Goal: Task Accomplishment & Management: Use online tool/utility

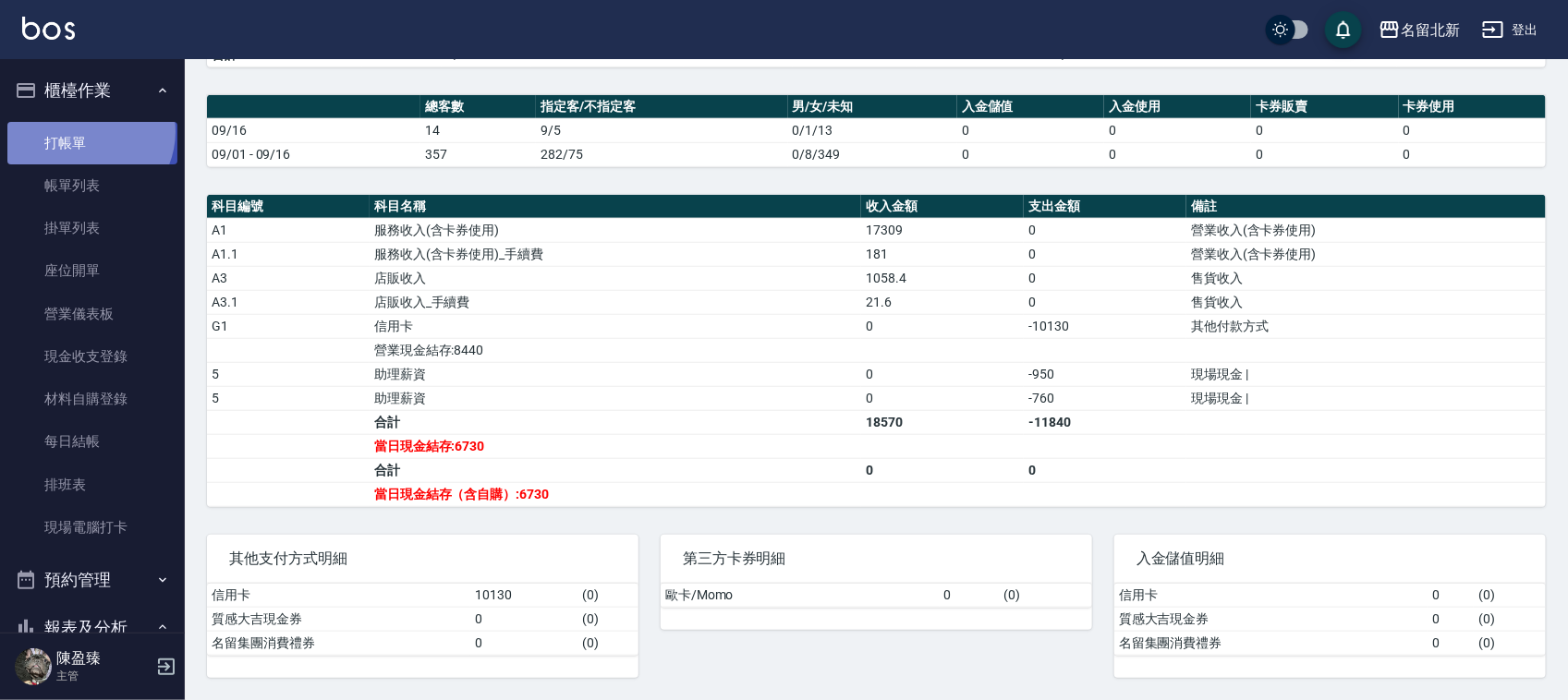
click at [86, 131] on link "打帳單" at bounding box center [92, 143] width 170 height 43
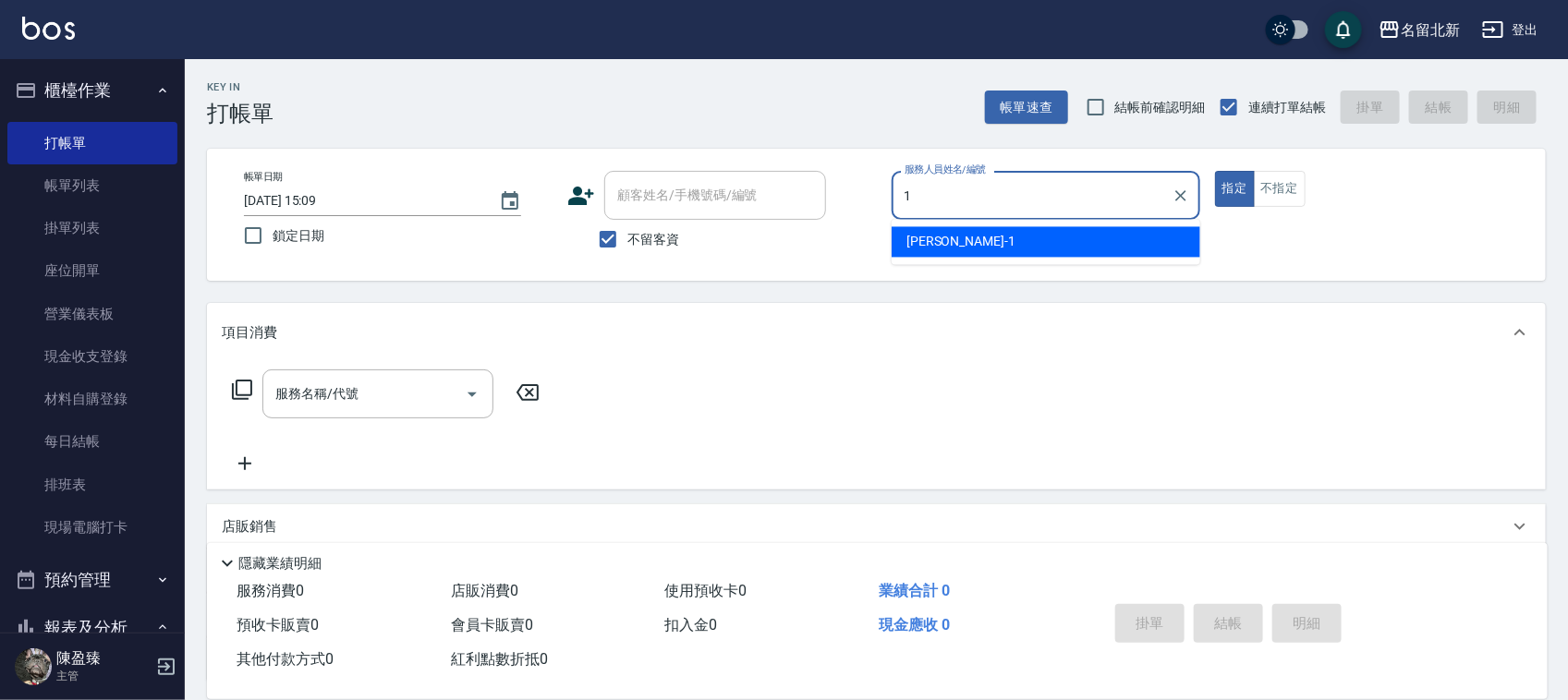
type input "[PERSON_NAME]-1"
type button "true"
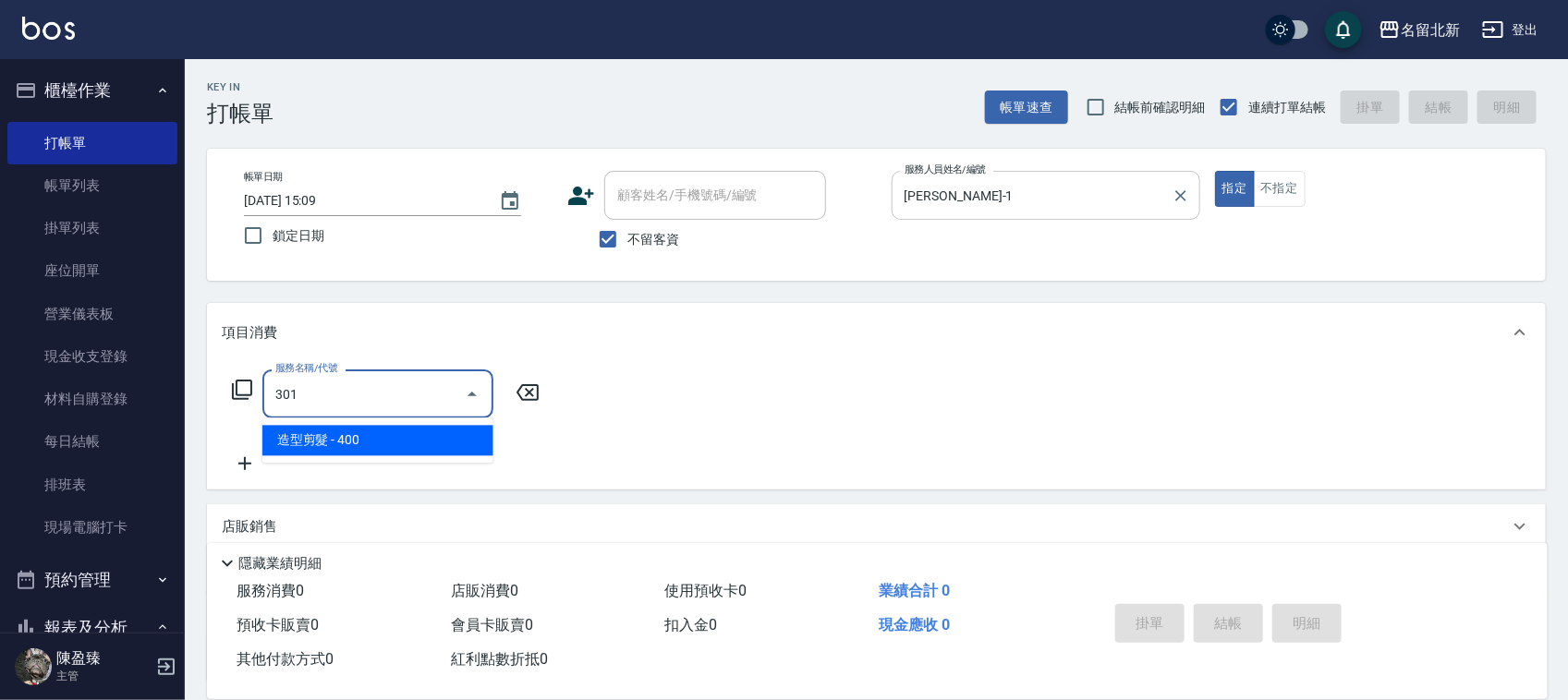
type input "造型剪髮(301)"
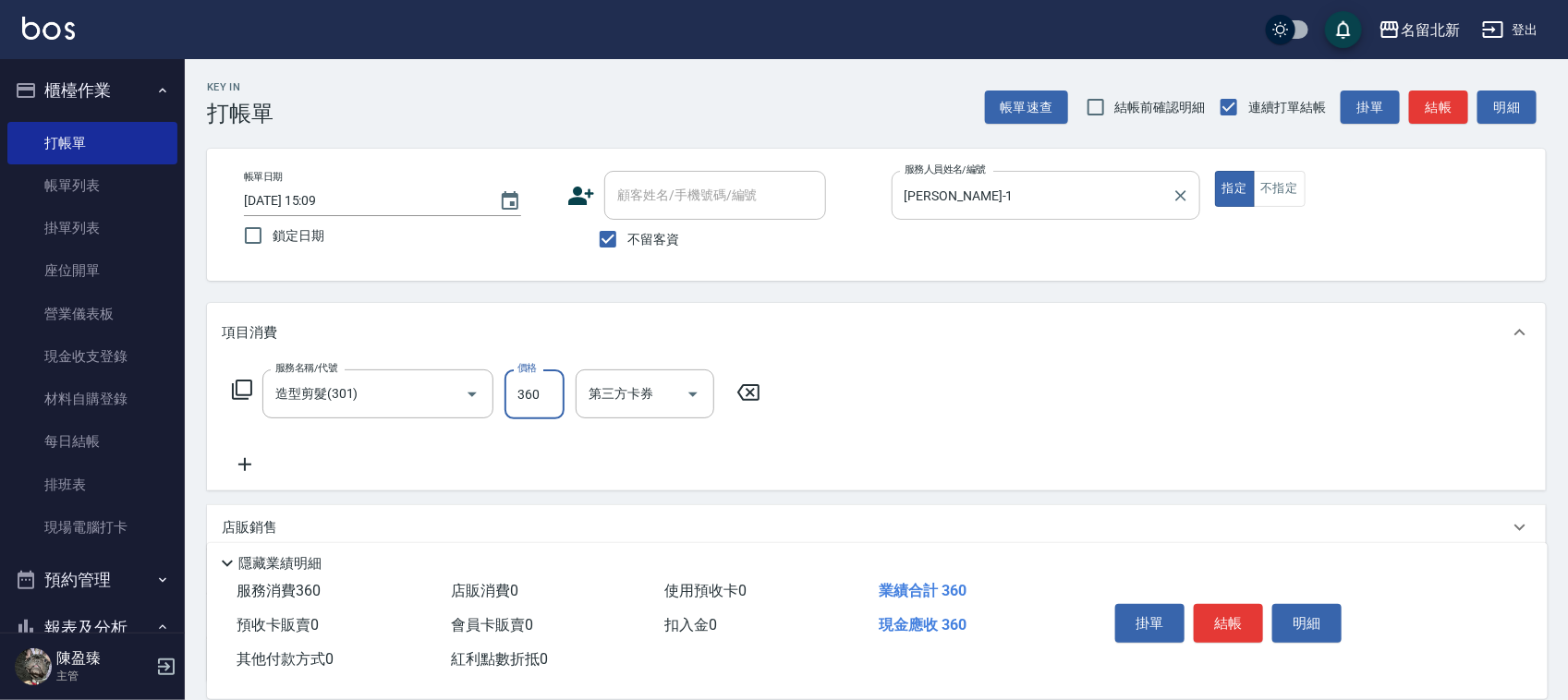
type input "360"
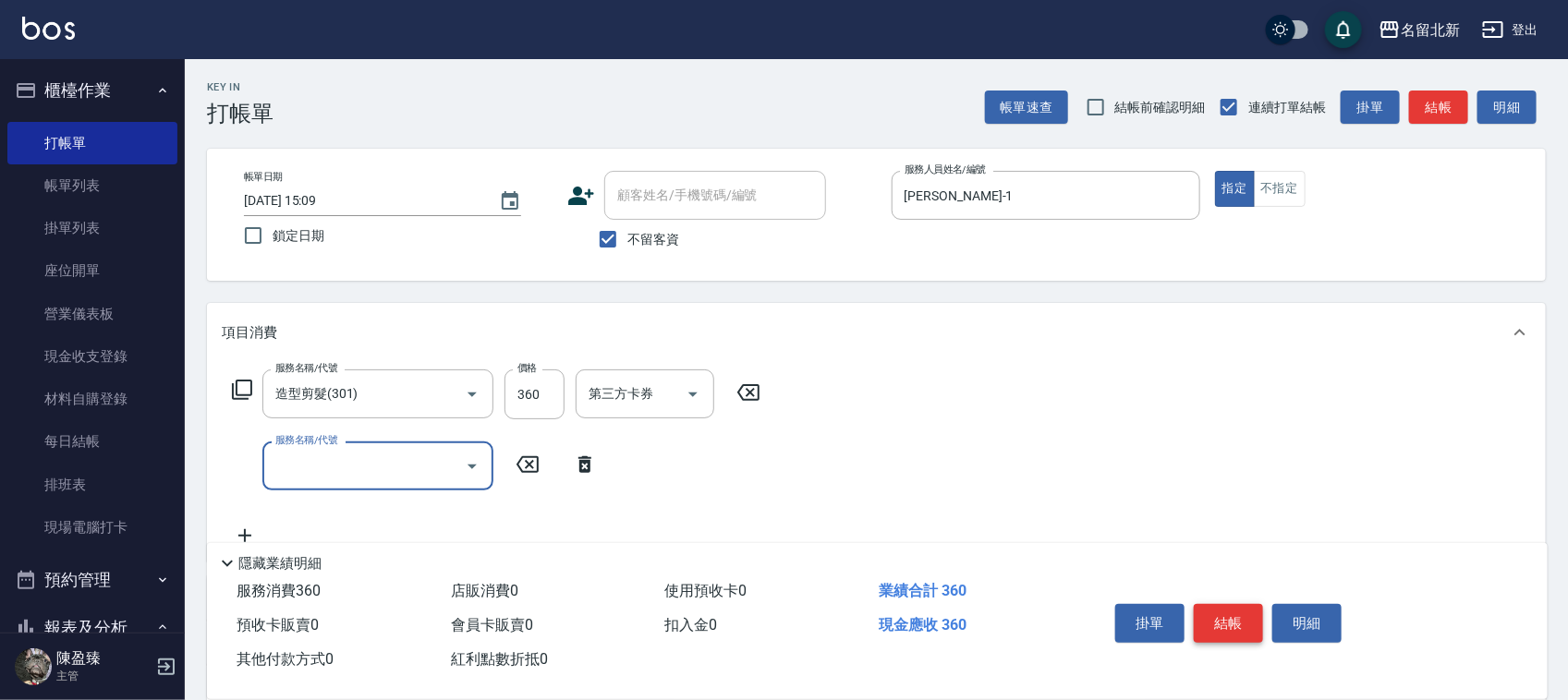
click at [1226, 628] on button "結帳" at bounding box center [1228, 623] width 69 height 39
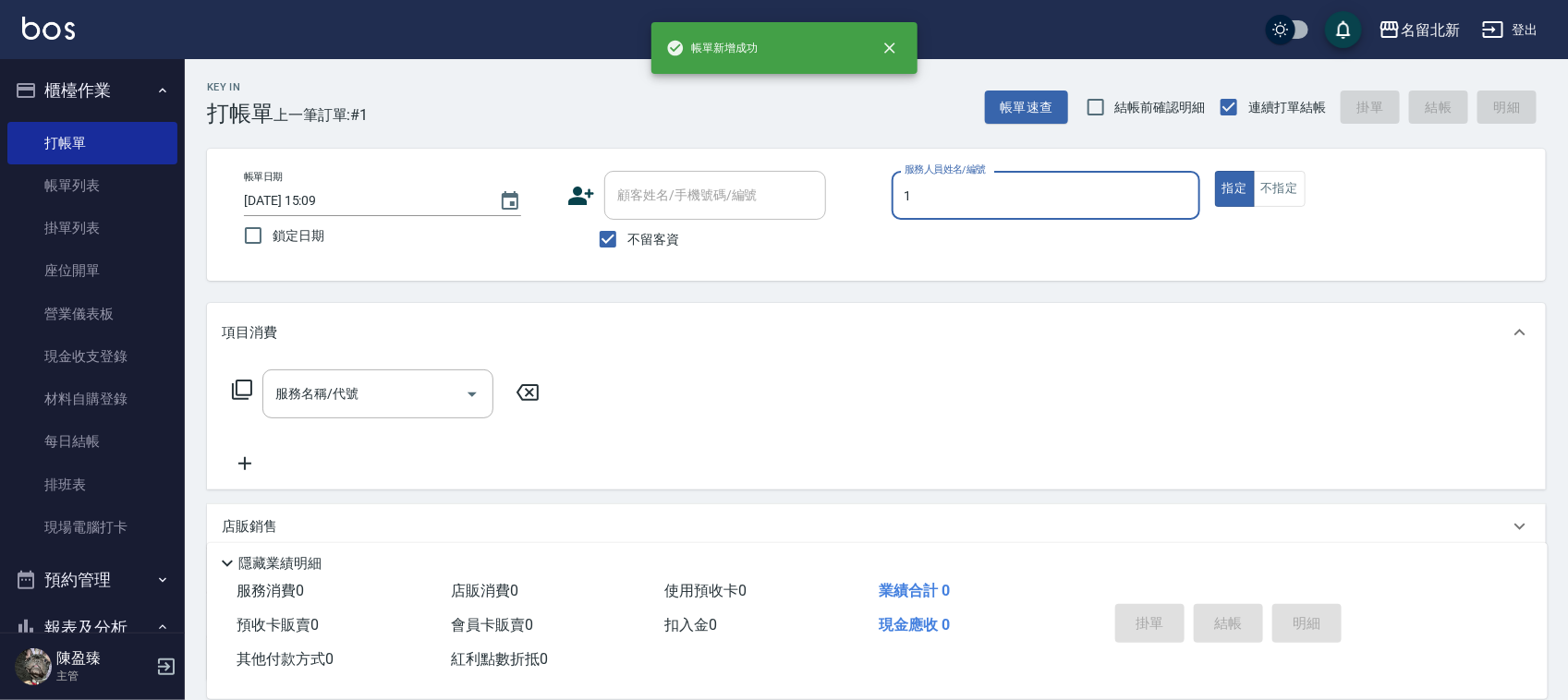
type input "[PERSON_NAME]-1"
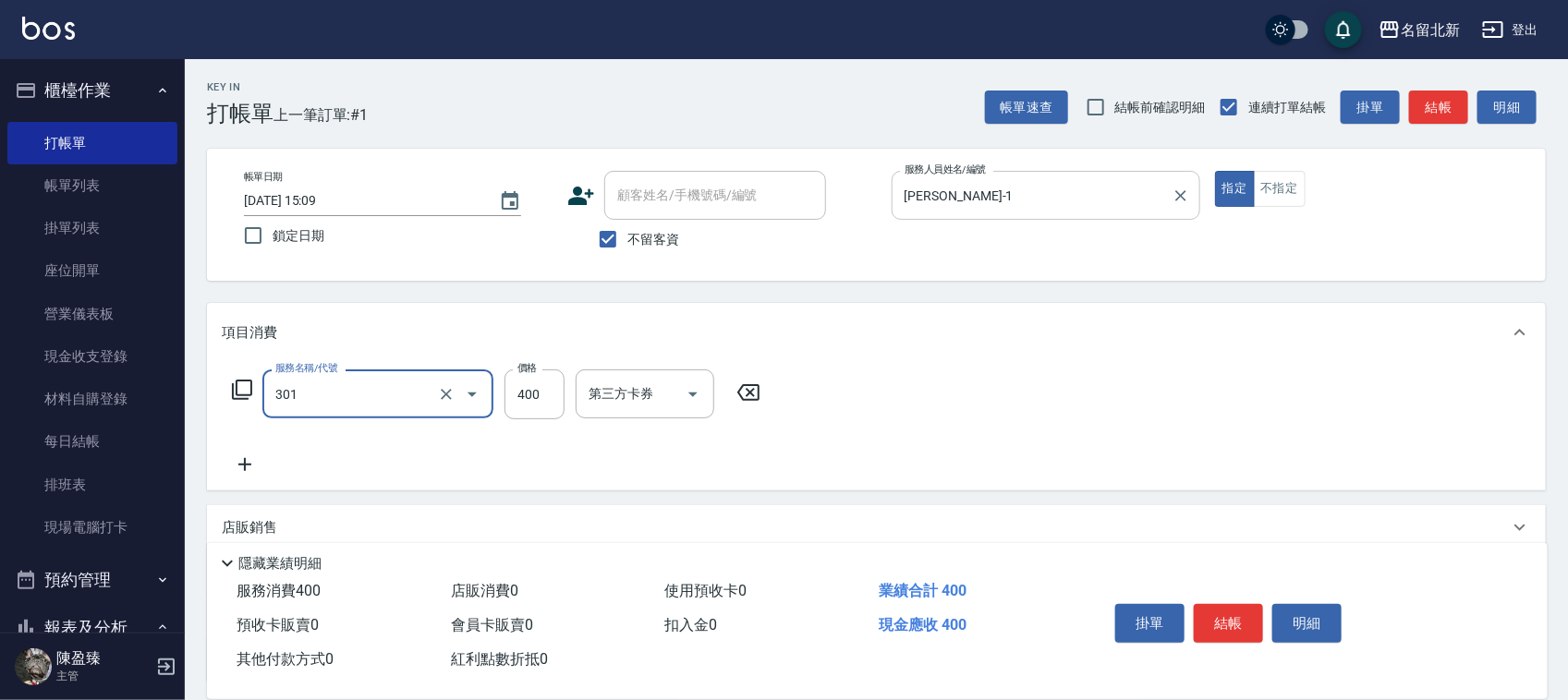
type input "造型剪髮(301)"
type input "360"
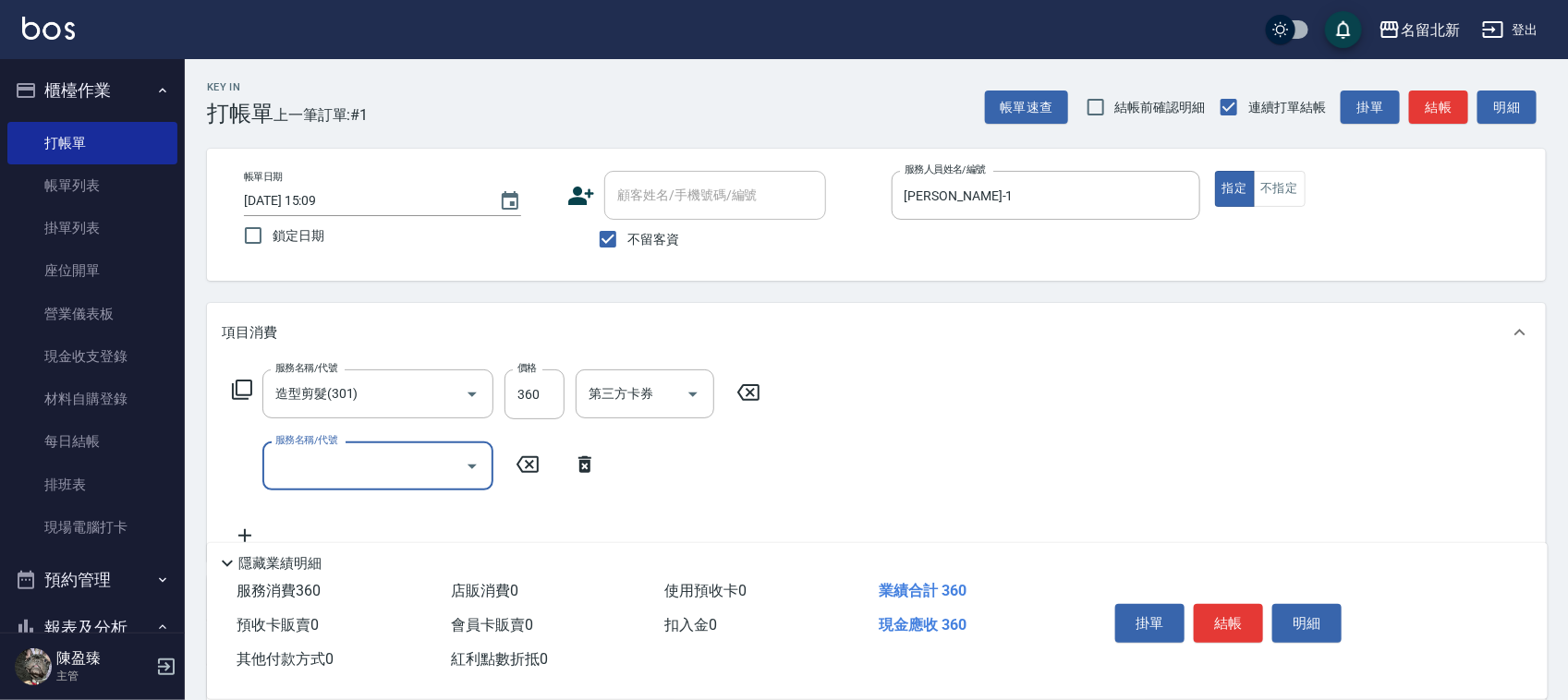
click at [1215, 610] on button "結帳" at bounding box center [1228, 623] width 69 height 39
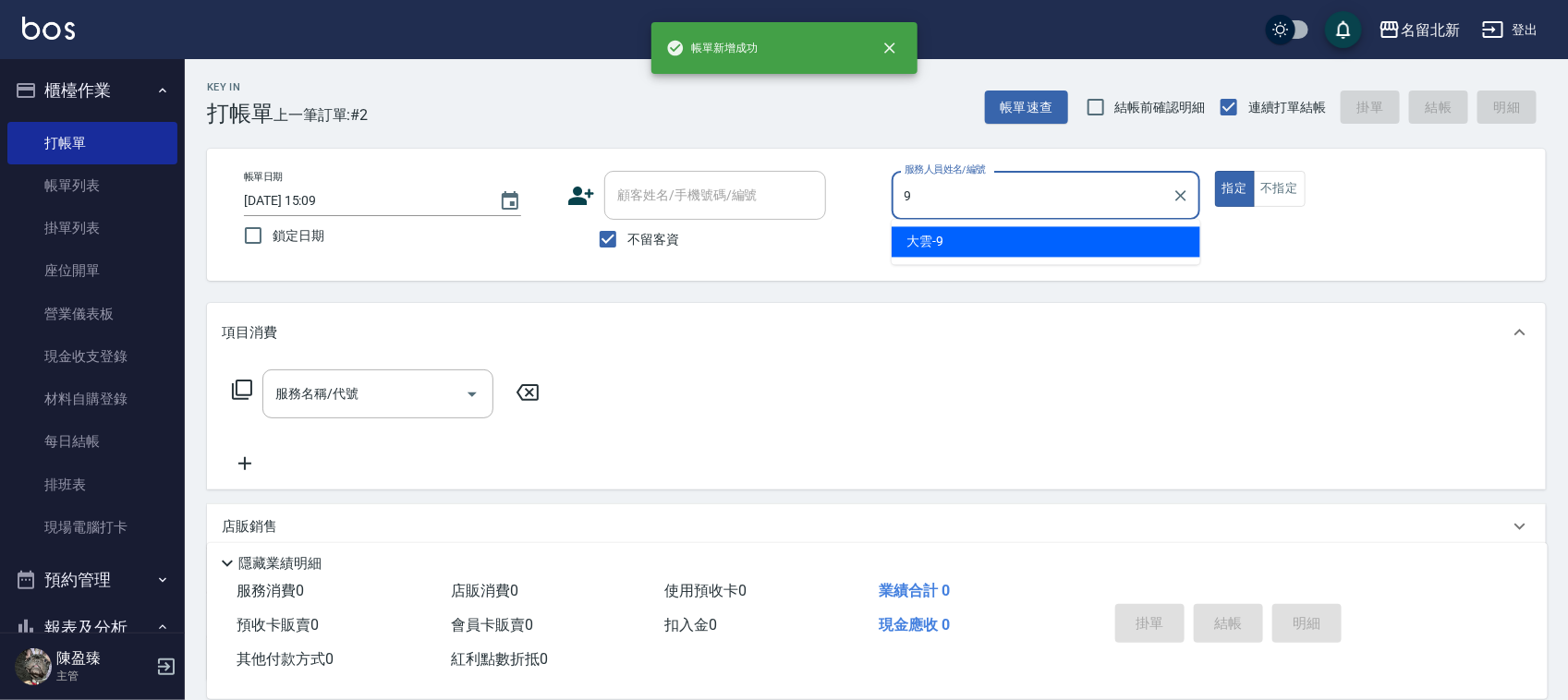
type input "大雲-9"
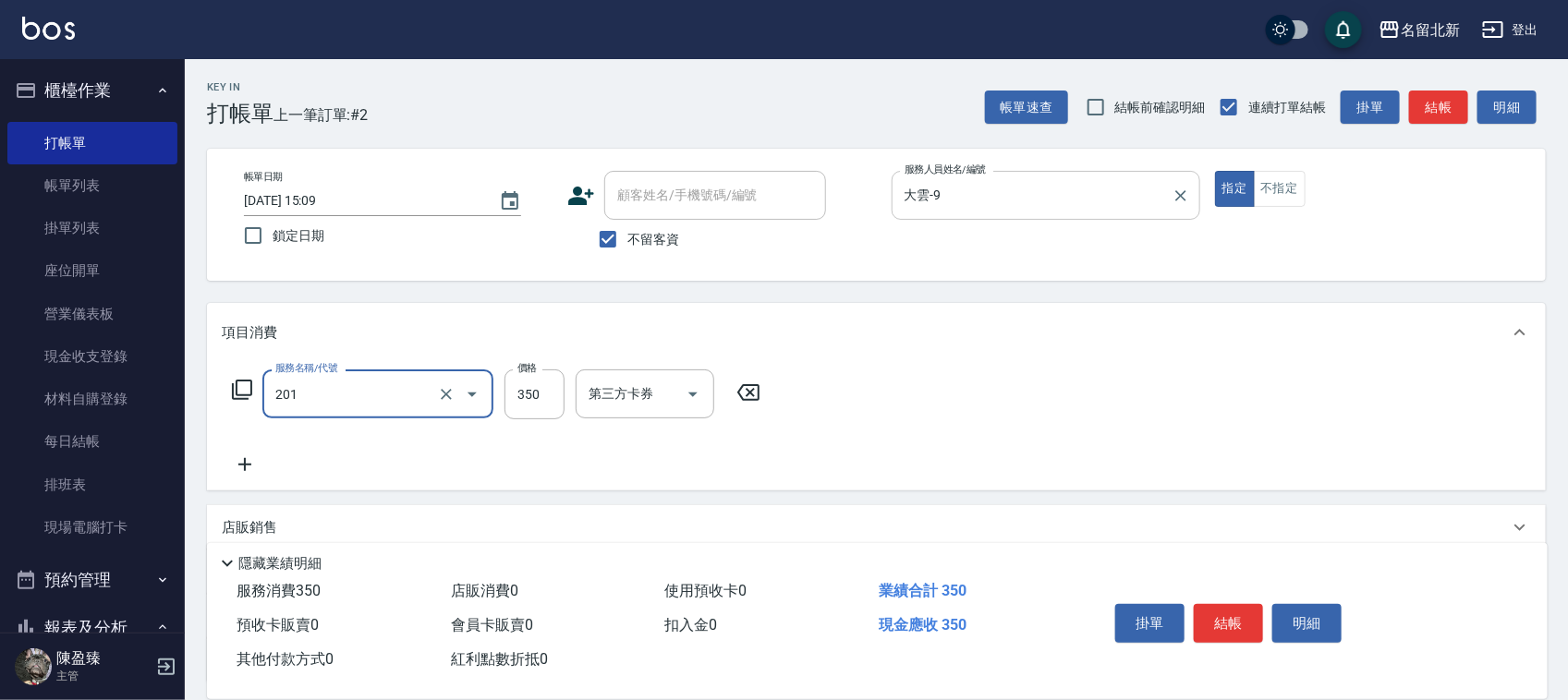
type input "一般洗髮(201)"
type input "200"
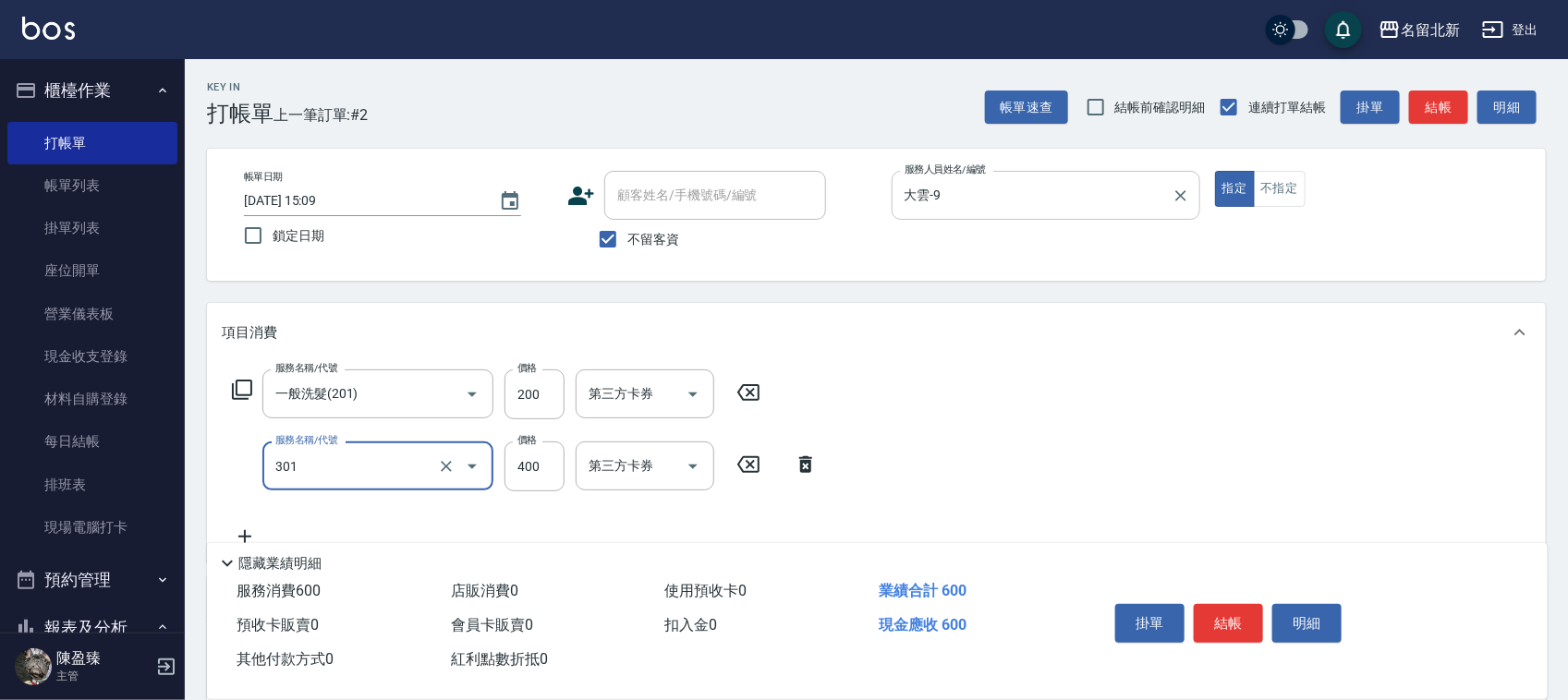
type input "造型剪髮(301)"
type input "300"
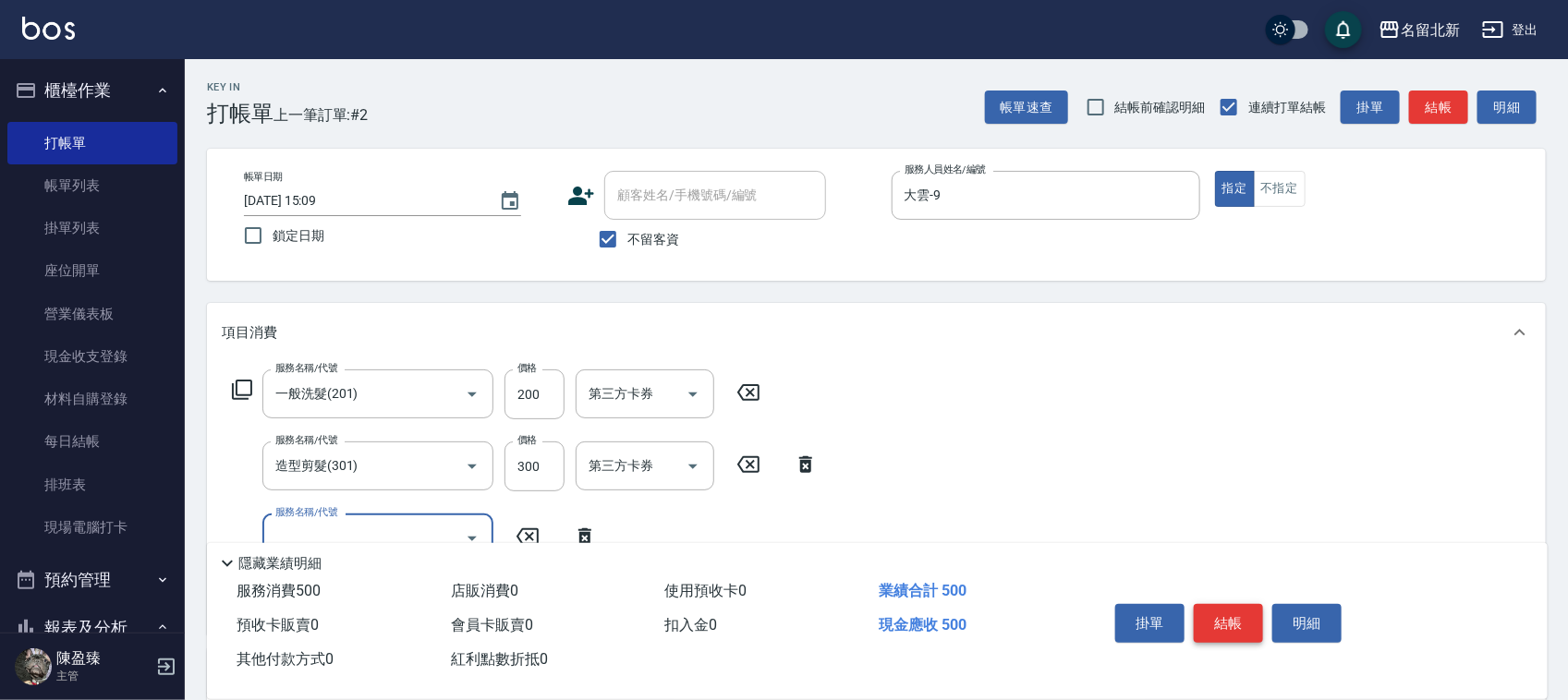
click at [1253, 619] on button "結帳" at bounding box center [1228, 623] width 69 height 39
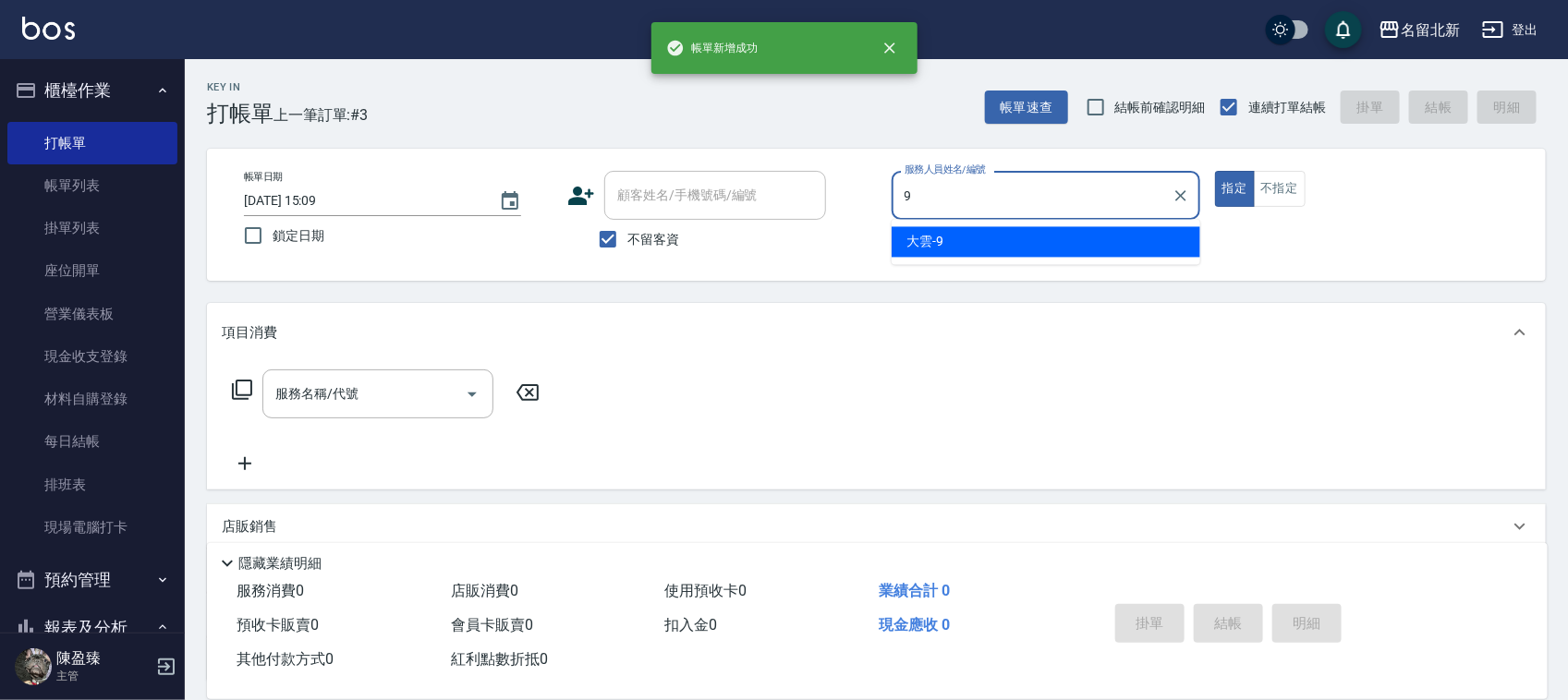
type input "大雲-9"
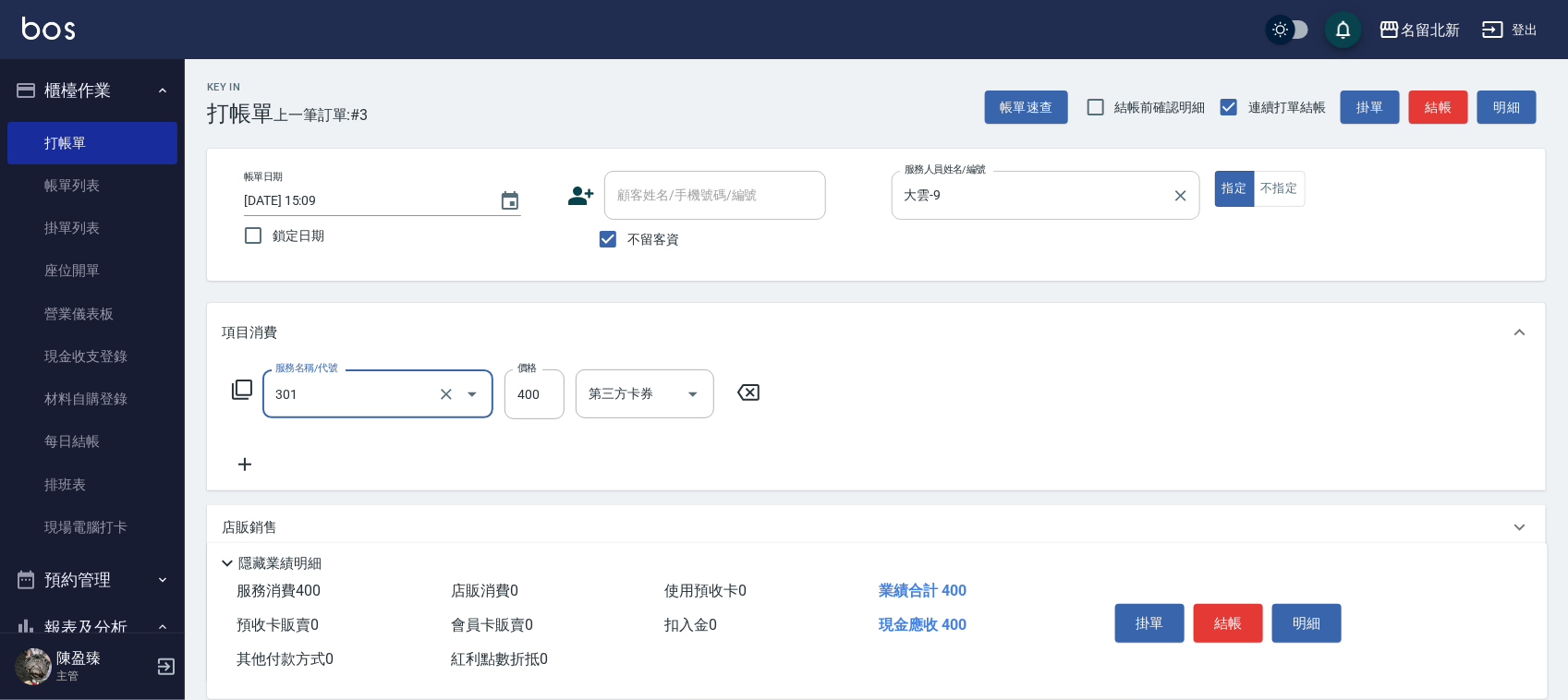
type input "造型剪髮(301)"
type input "380"
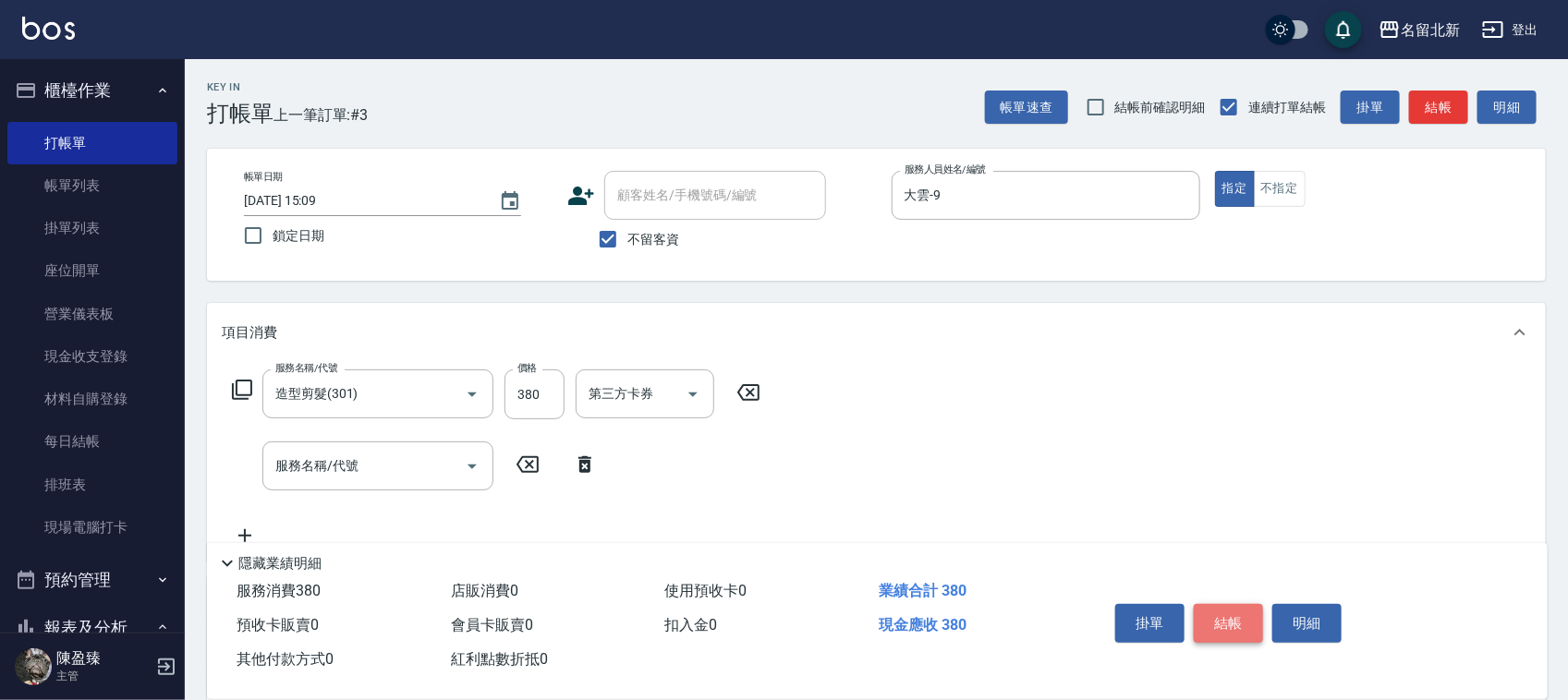
click at [1231, 604] on button "結帳" at bounding box center [1228, 623] width 69 height 39
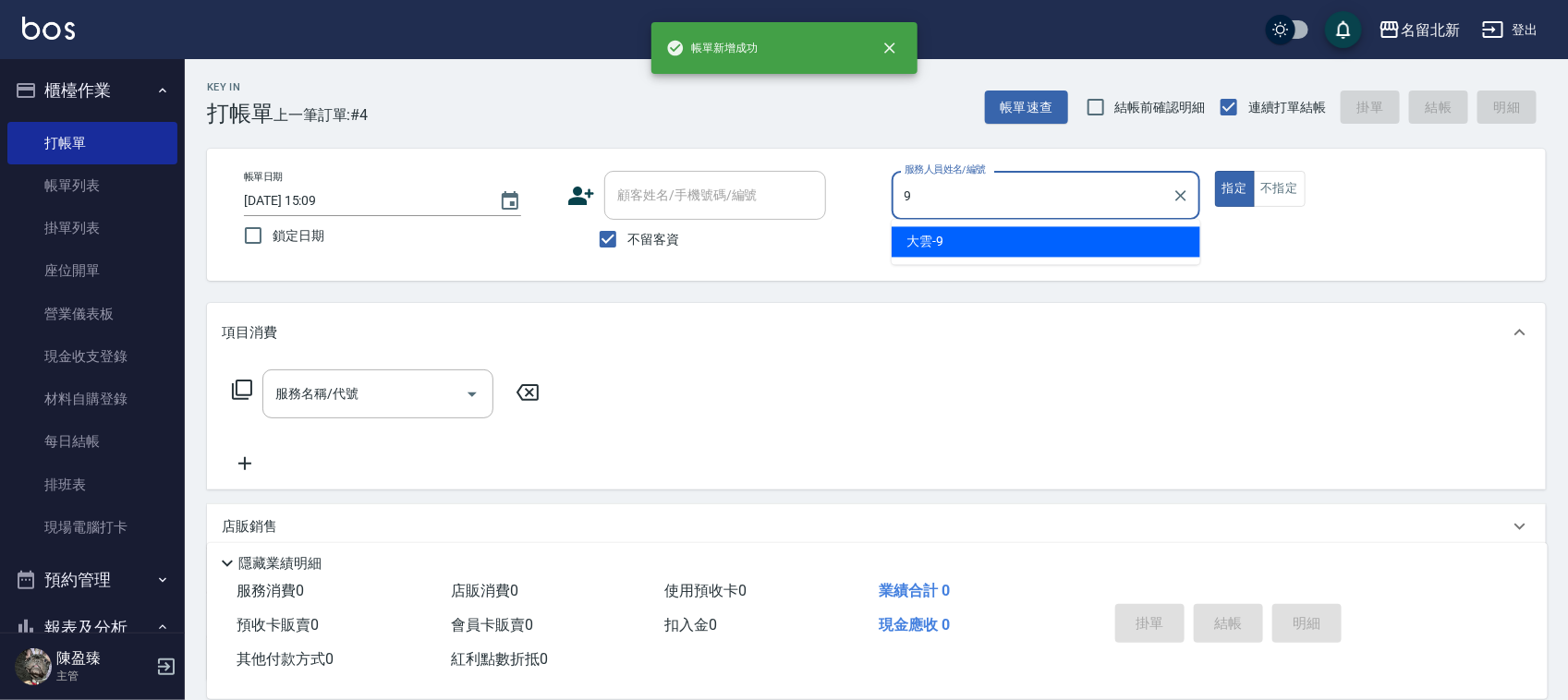
type input "大雲-9"
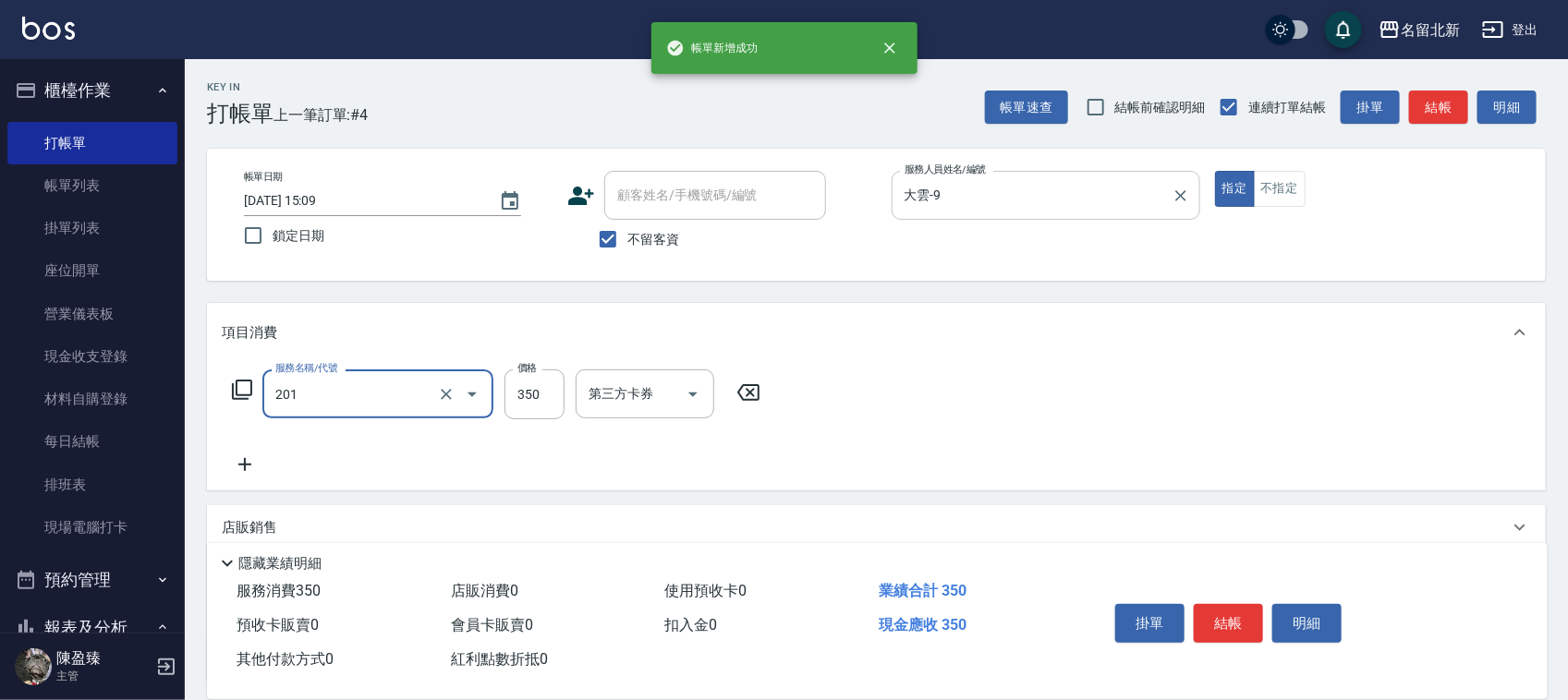
type input "一般洗髮(201)"
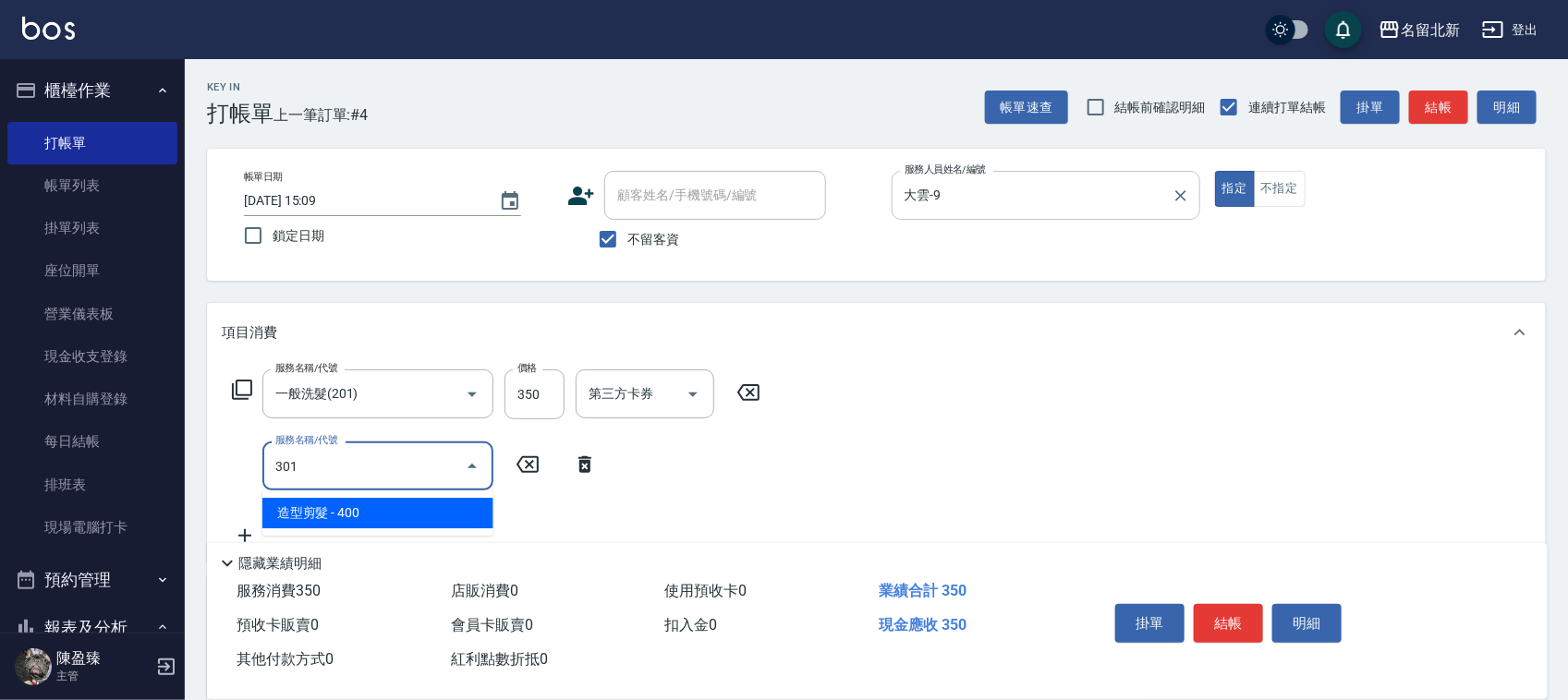
type input "造型剪髮(301)"
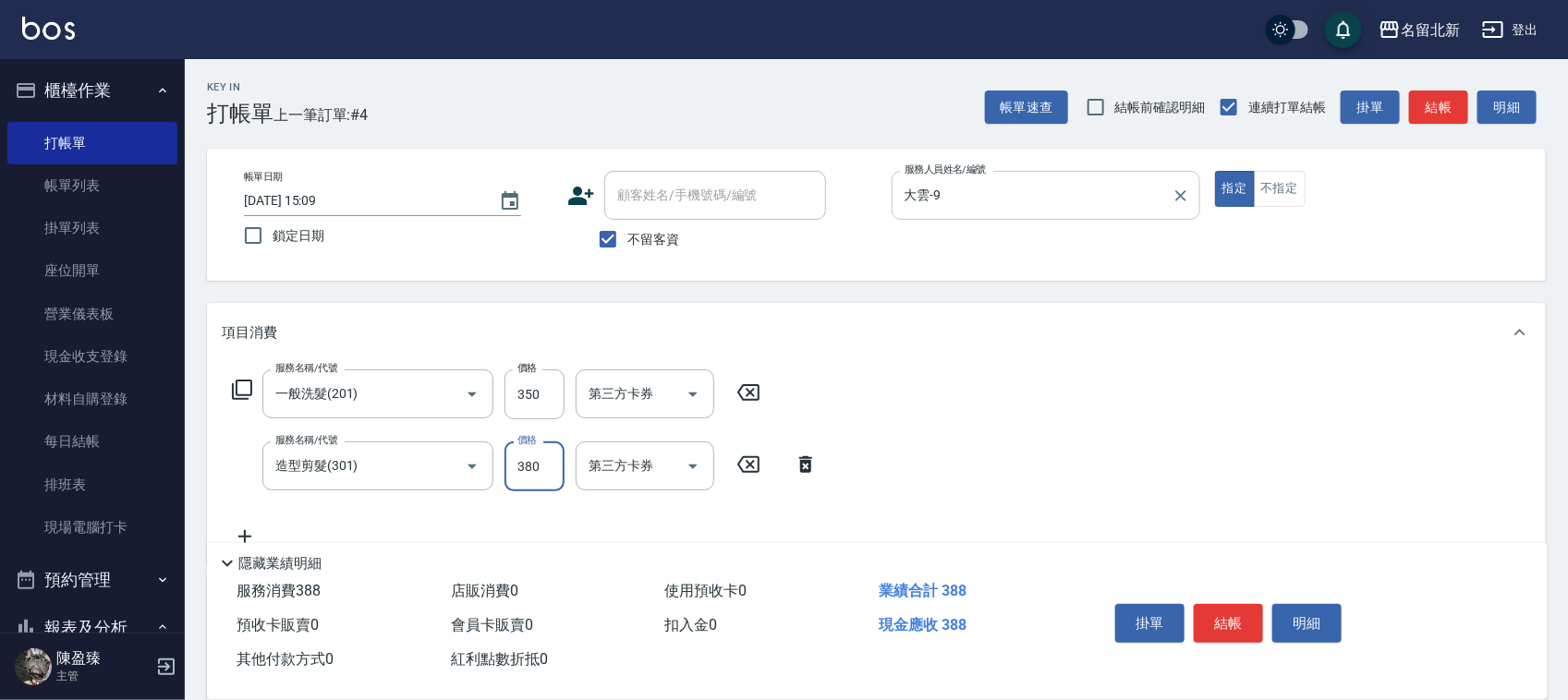
type input "380"
click at [1244, 612] on button "結帳" at bounding box center [1228, 623] width 69 height 39
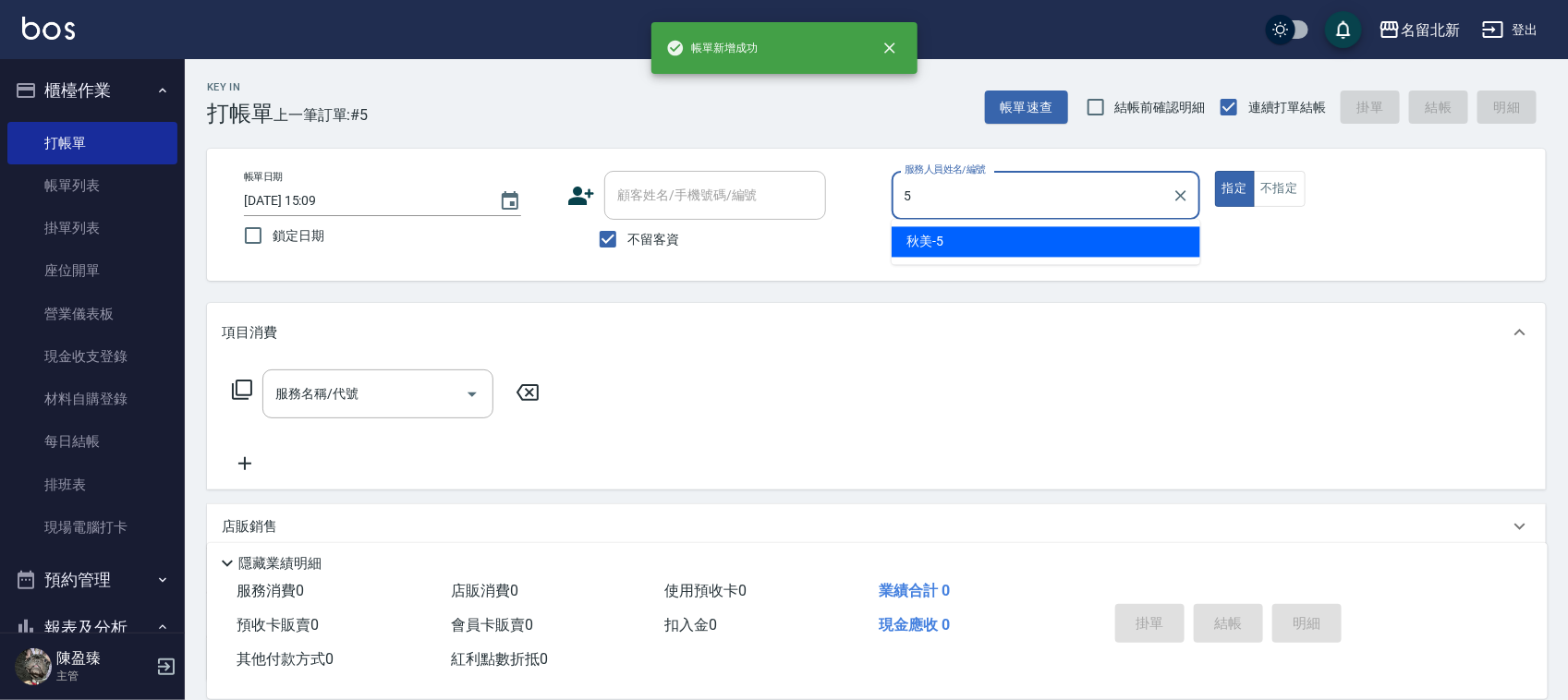
type input "秋美-5"
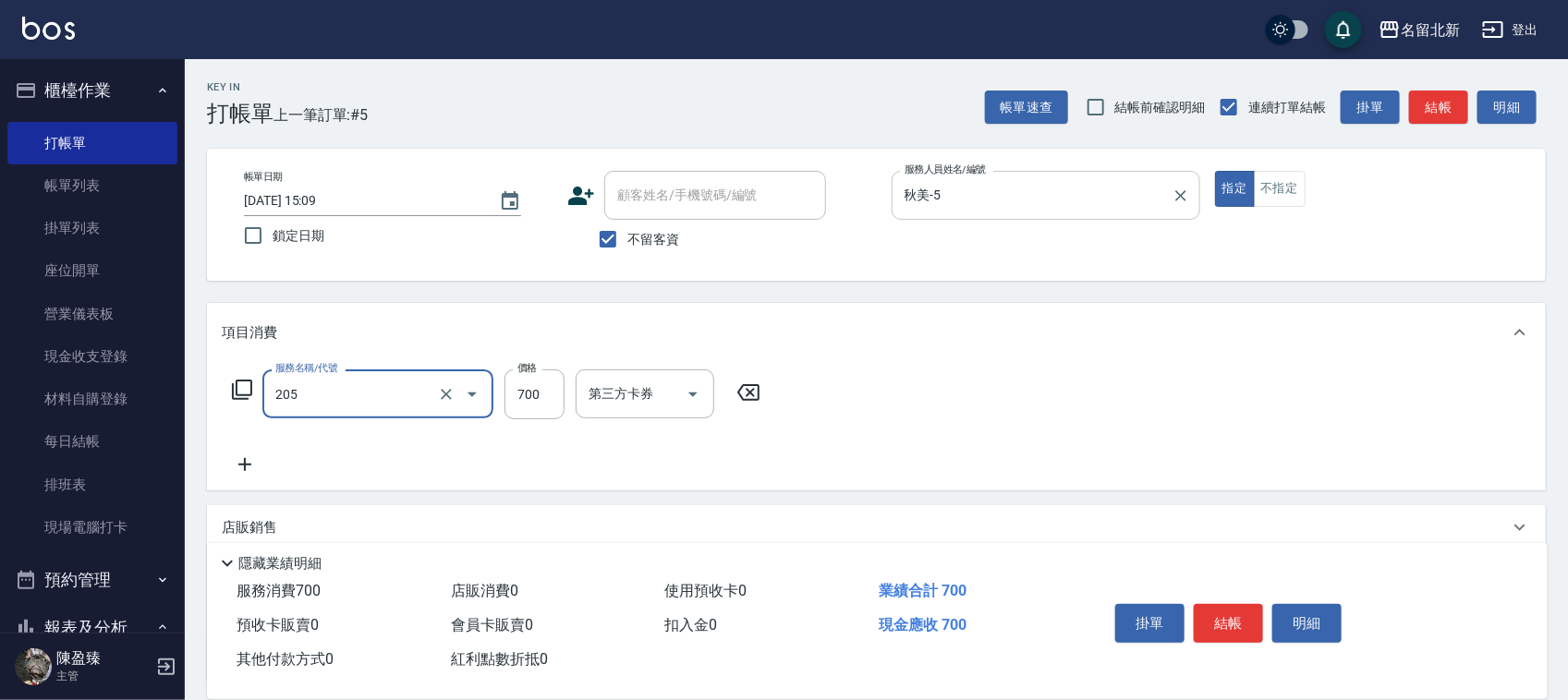
type input "精油+去角質洗(205)"
type input "600"
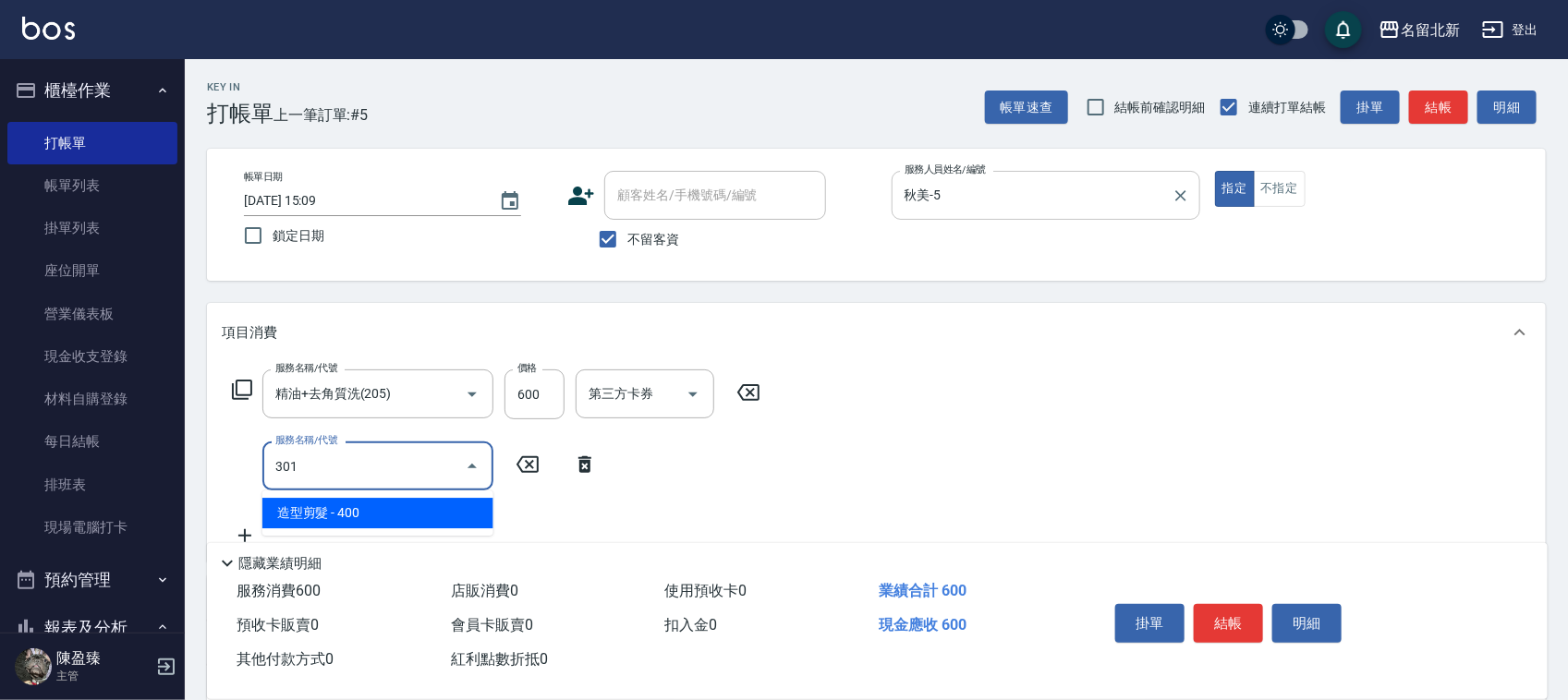
type input "造型剪髮(301)"
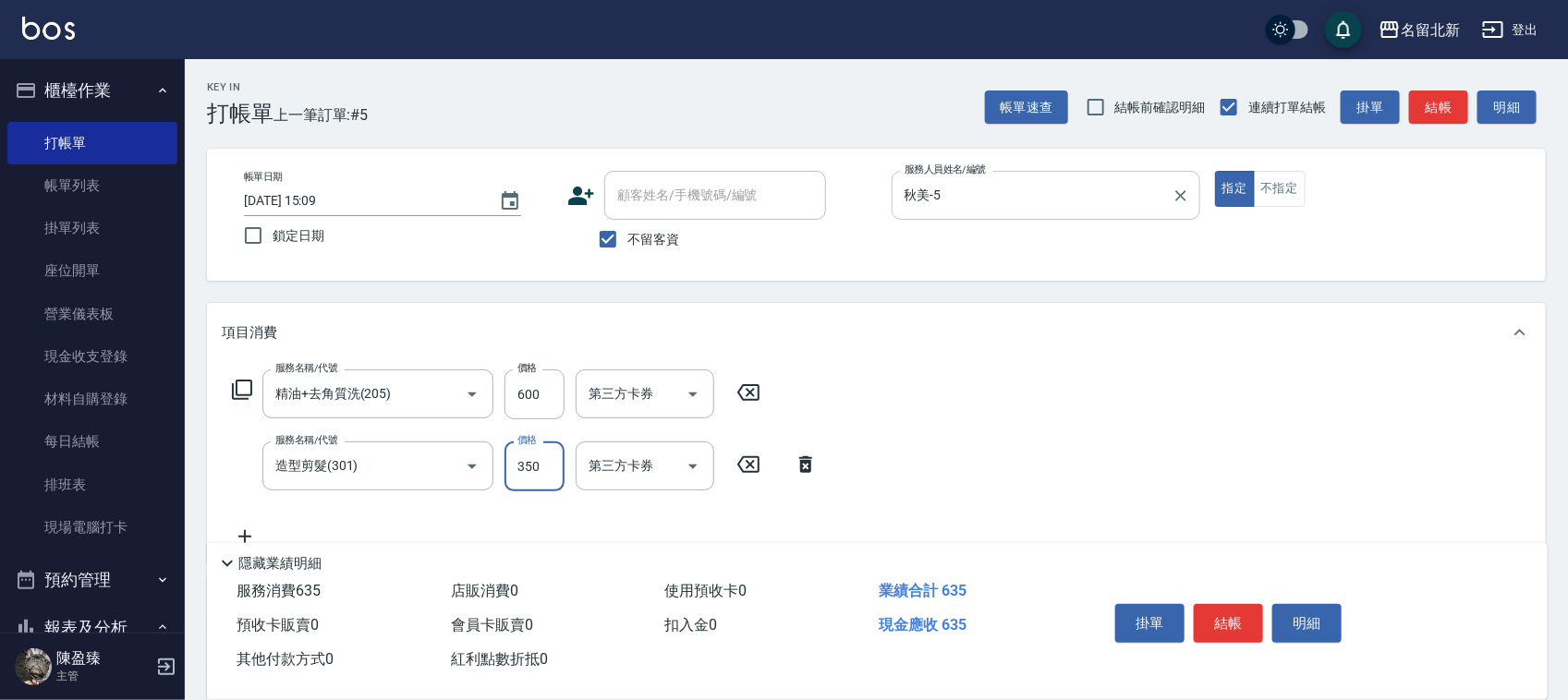
type input "350"
click at [1225, 631] on button "結帳" at bounding box center [1228, 623] width 69 height 39
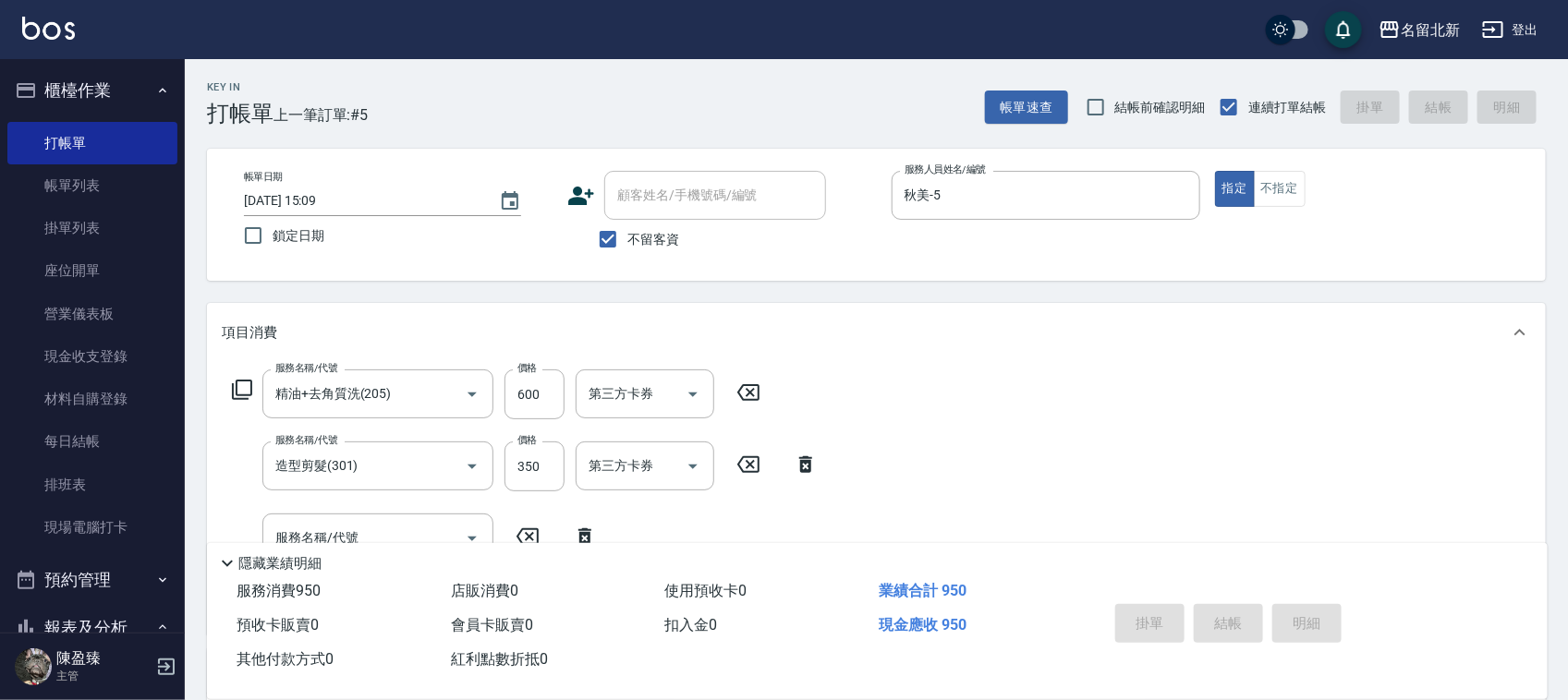
type input "[DATE] 15:10"
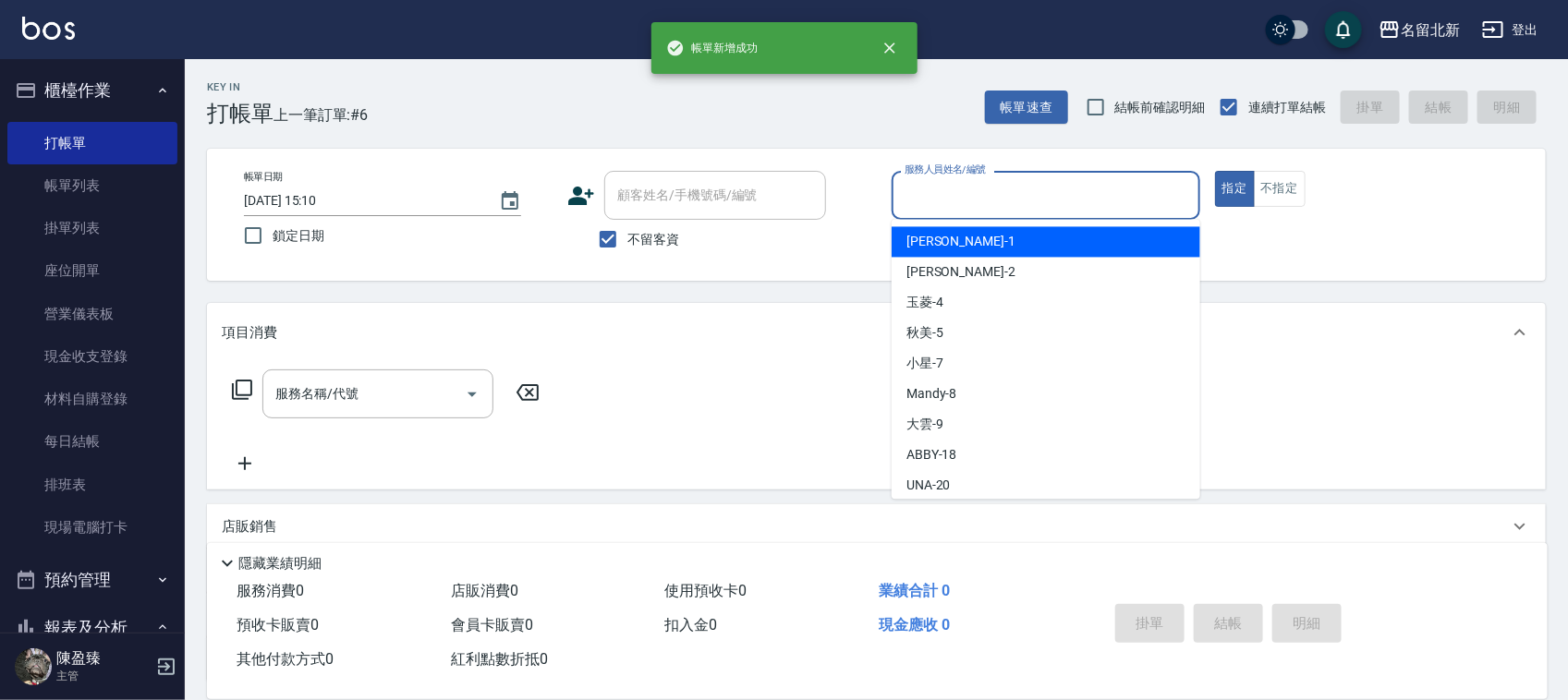
click at [972, 200] on input "服務人員姓名/編號" at bounding box center [1046, 195] width 292 height 32
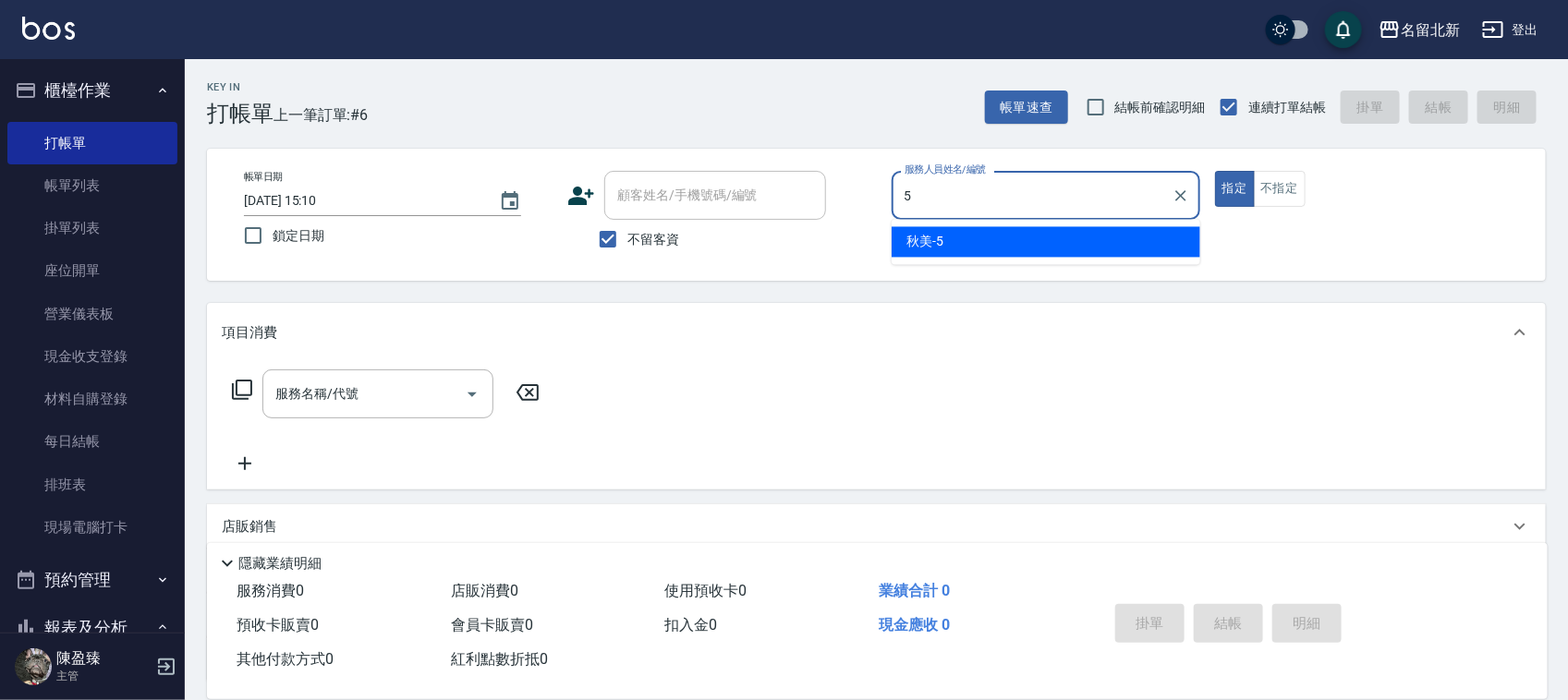
type input "秋美-5"
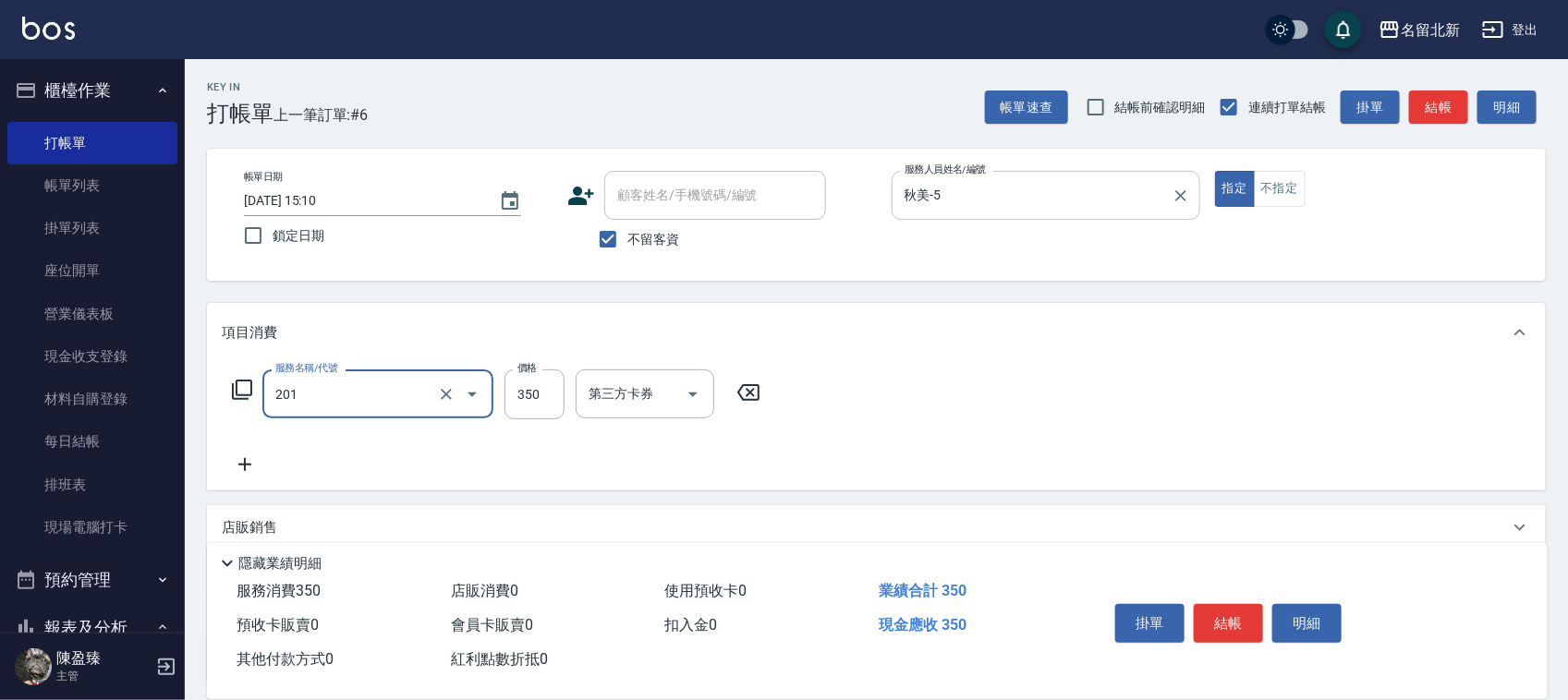
type input "一般洗髮(201)"
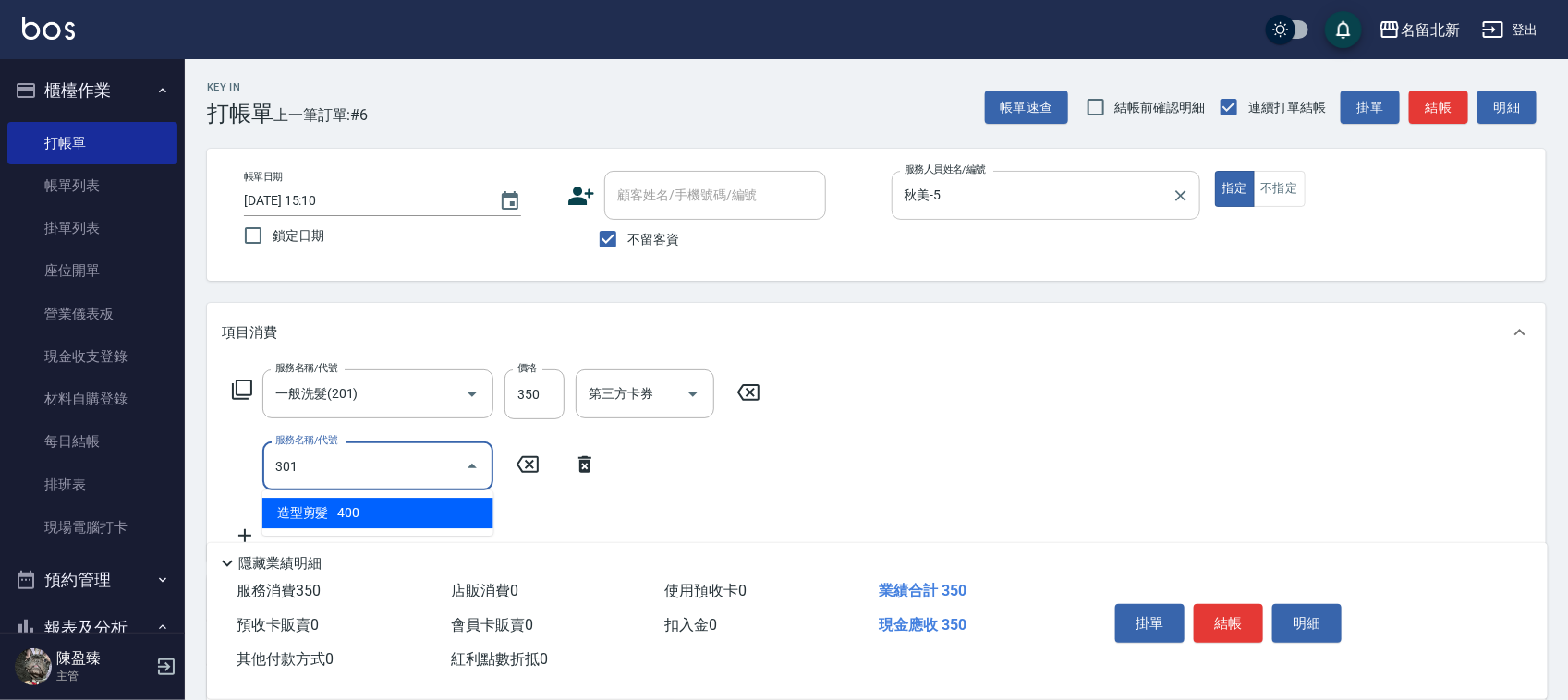
type input "造型剪髮(301)"
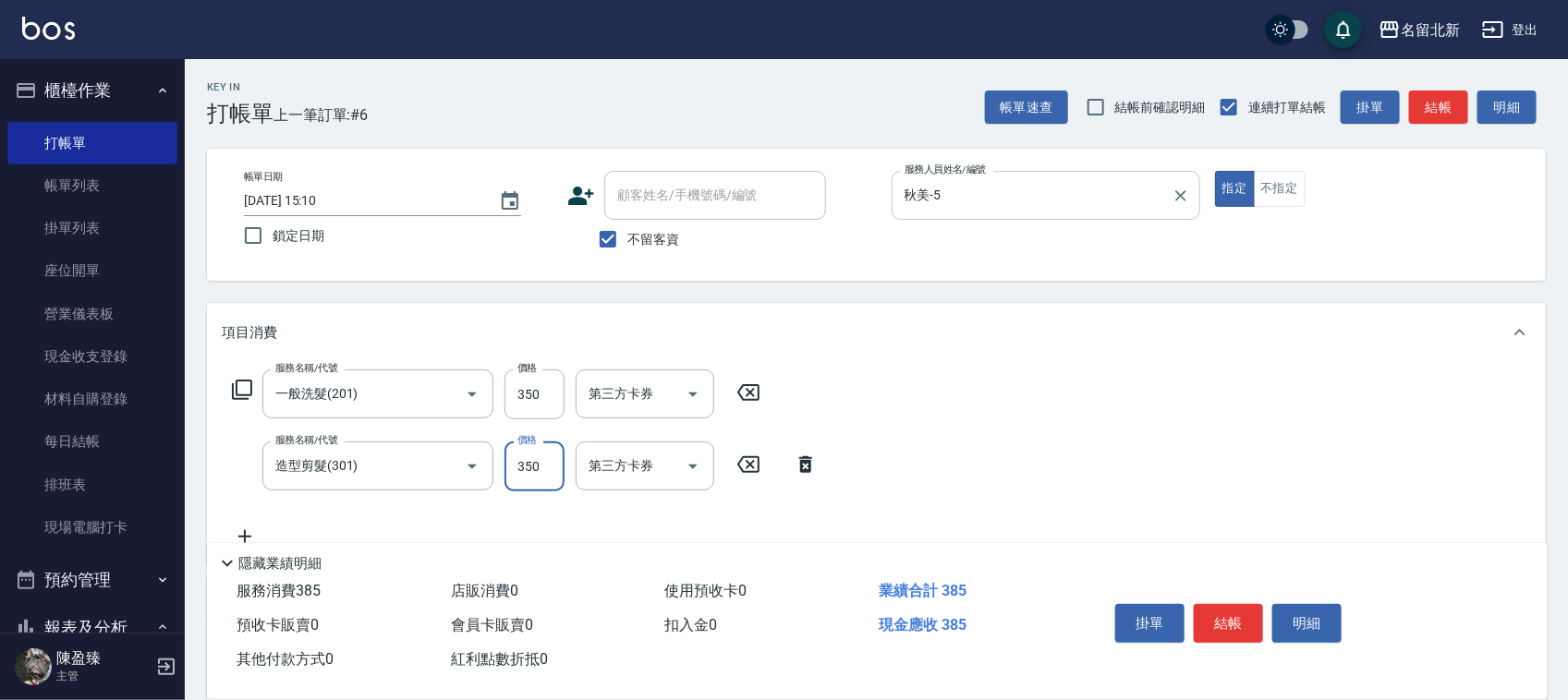
type input "350"
type input "燙髮(401)"
type input "1500"
click at [1236, 628] on button "結帳" at bounding box center [1228, 623] width 69 height 39
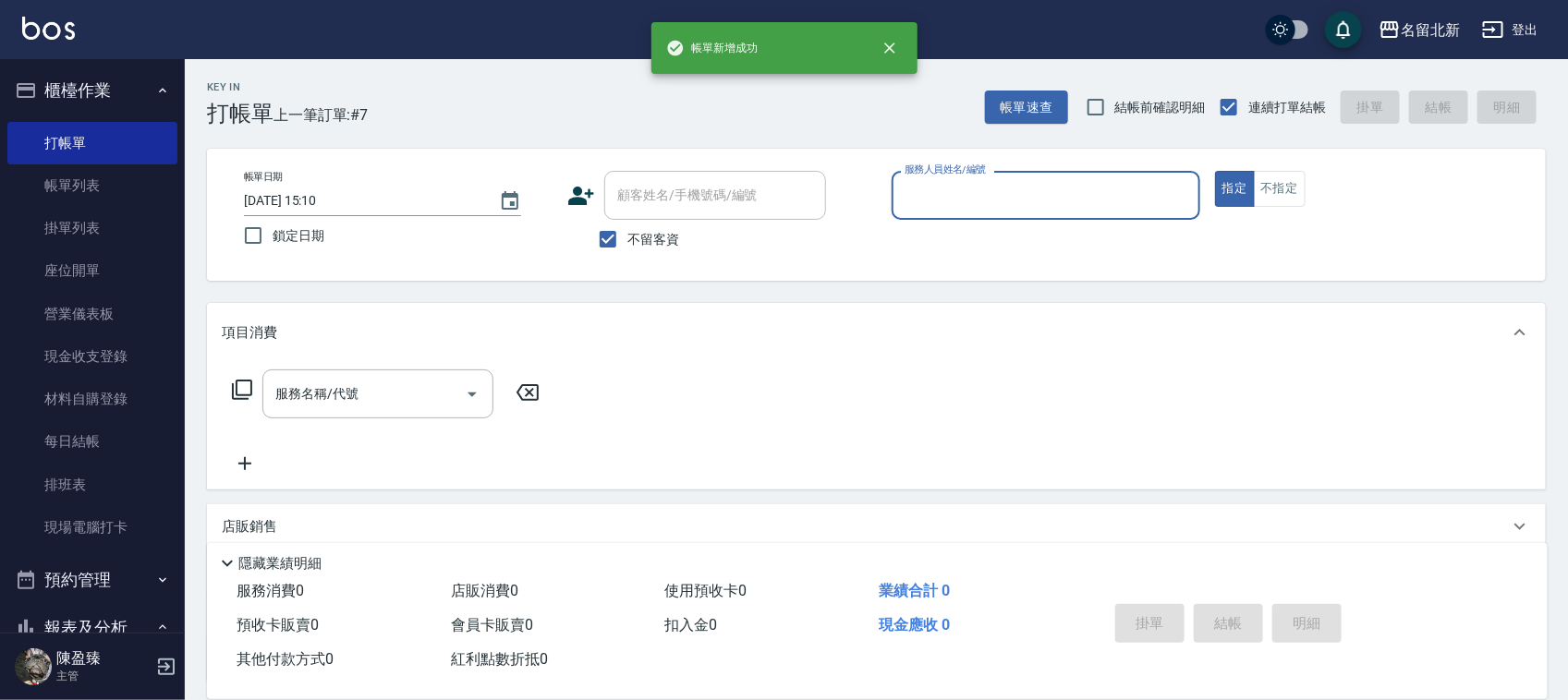
drag, startPoint x: 1033, startPoint y: 189, endPoint x: 1041, endPoint y: 180, distance: 12.0
click at [1033, 191] on input "服務人員姓名/編號" at bounding box center [1046, 195] width 292 height 32
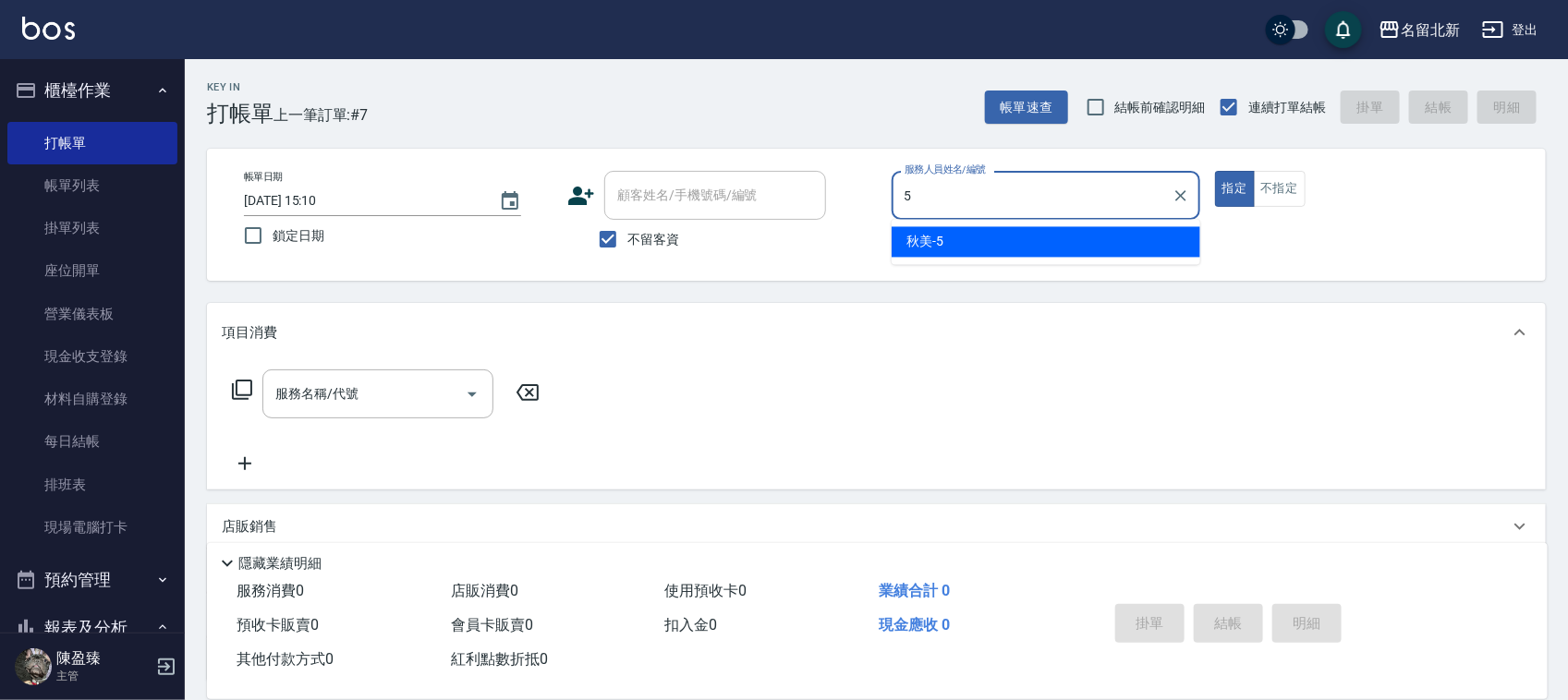
type input "秋美-5"
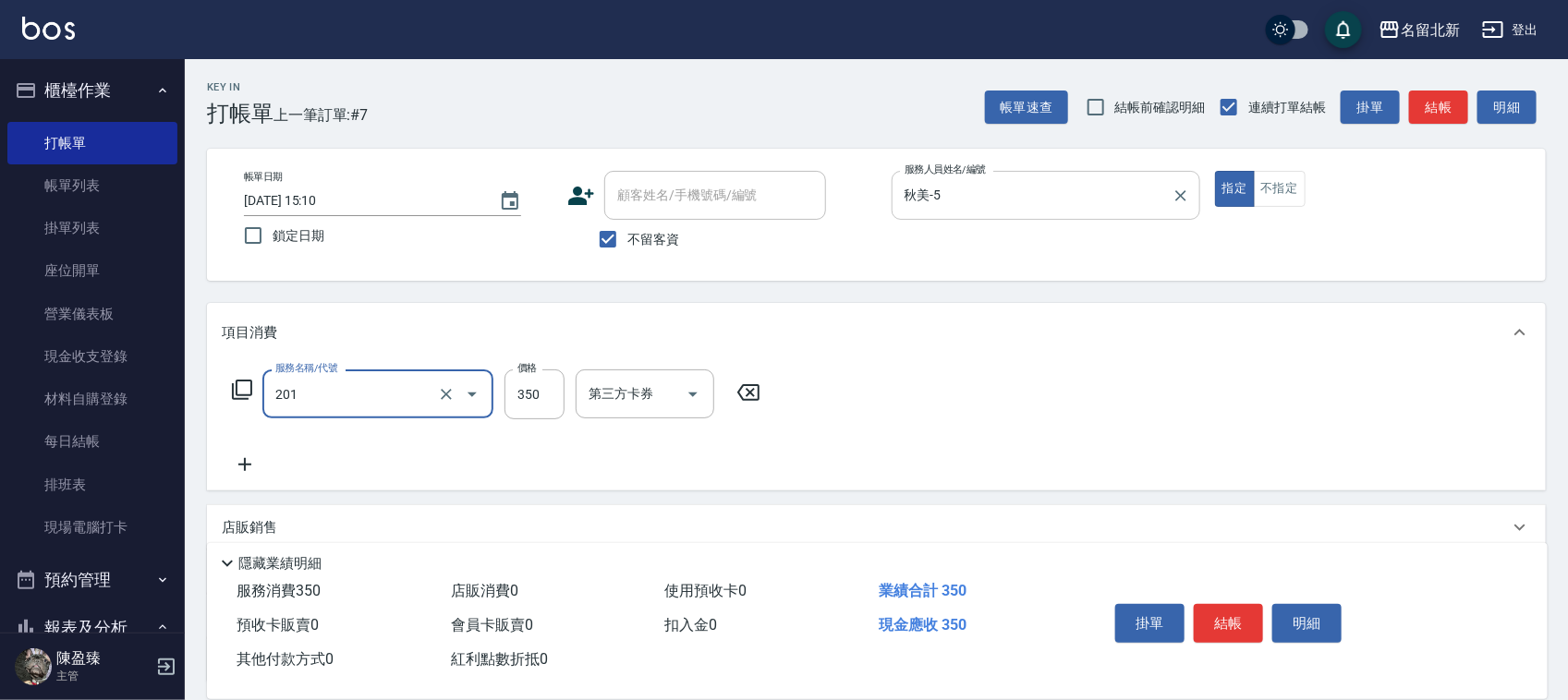
type input "一般洗髮(201)"
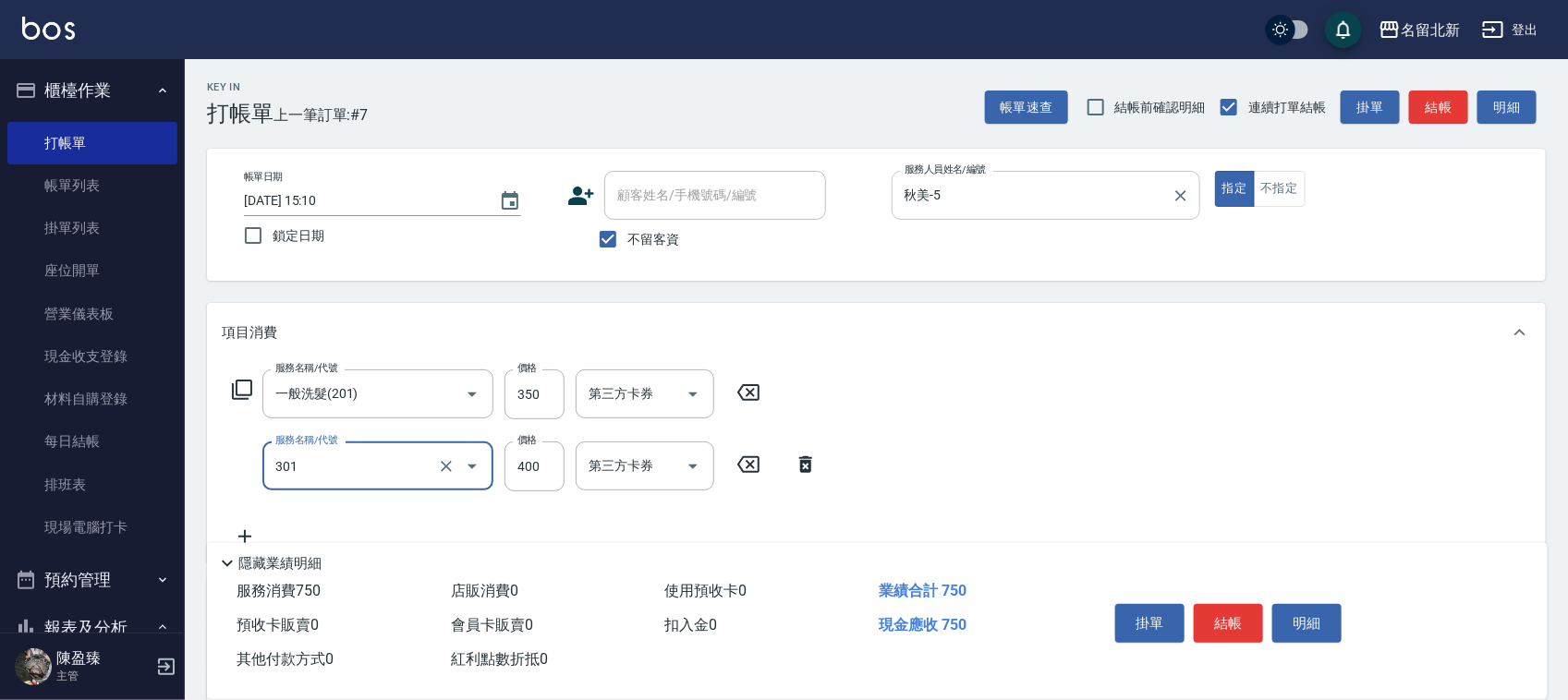
type input "造型剪髮(301)"
type input "300"
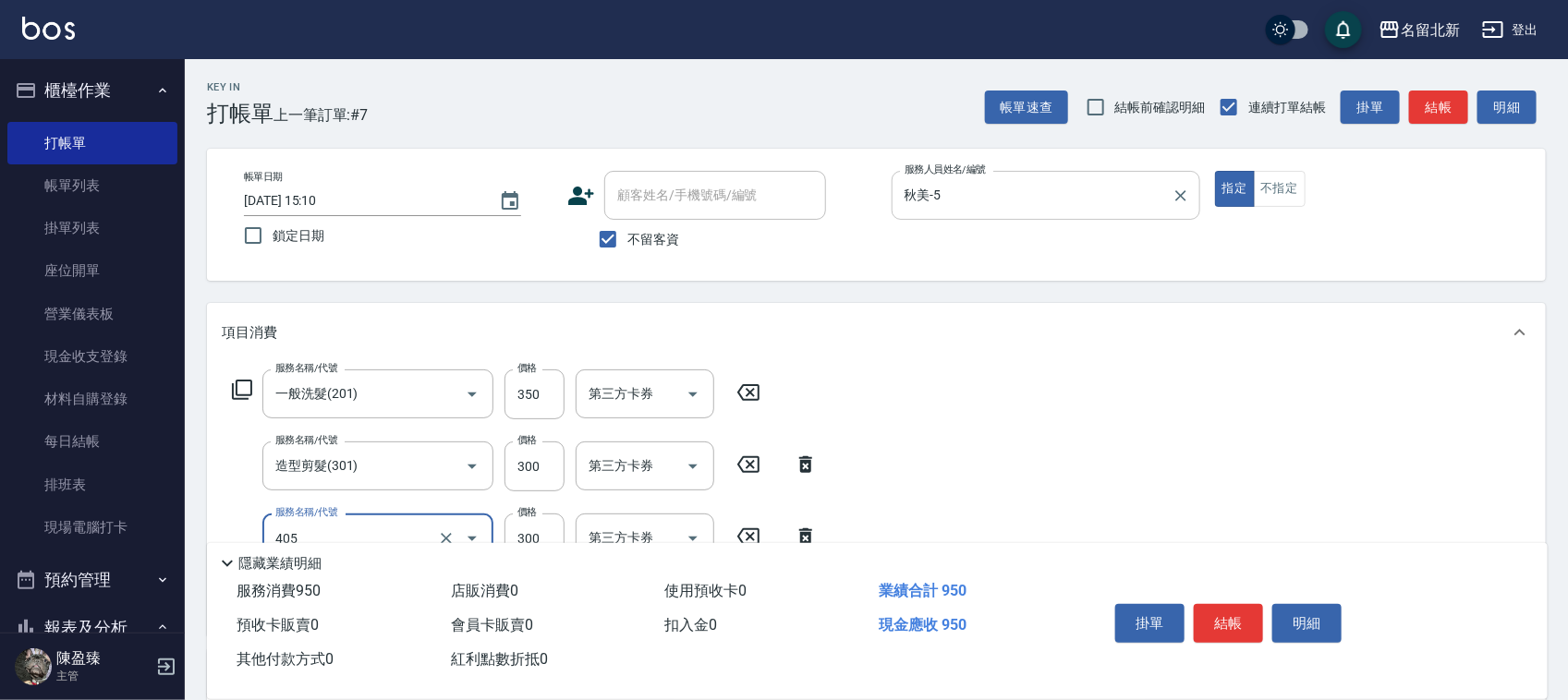
type input "補燙(405)"
type input "350"
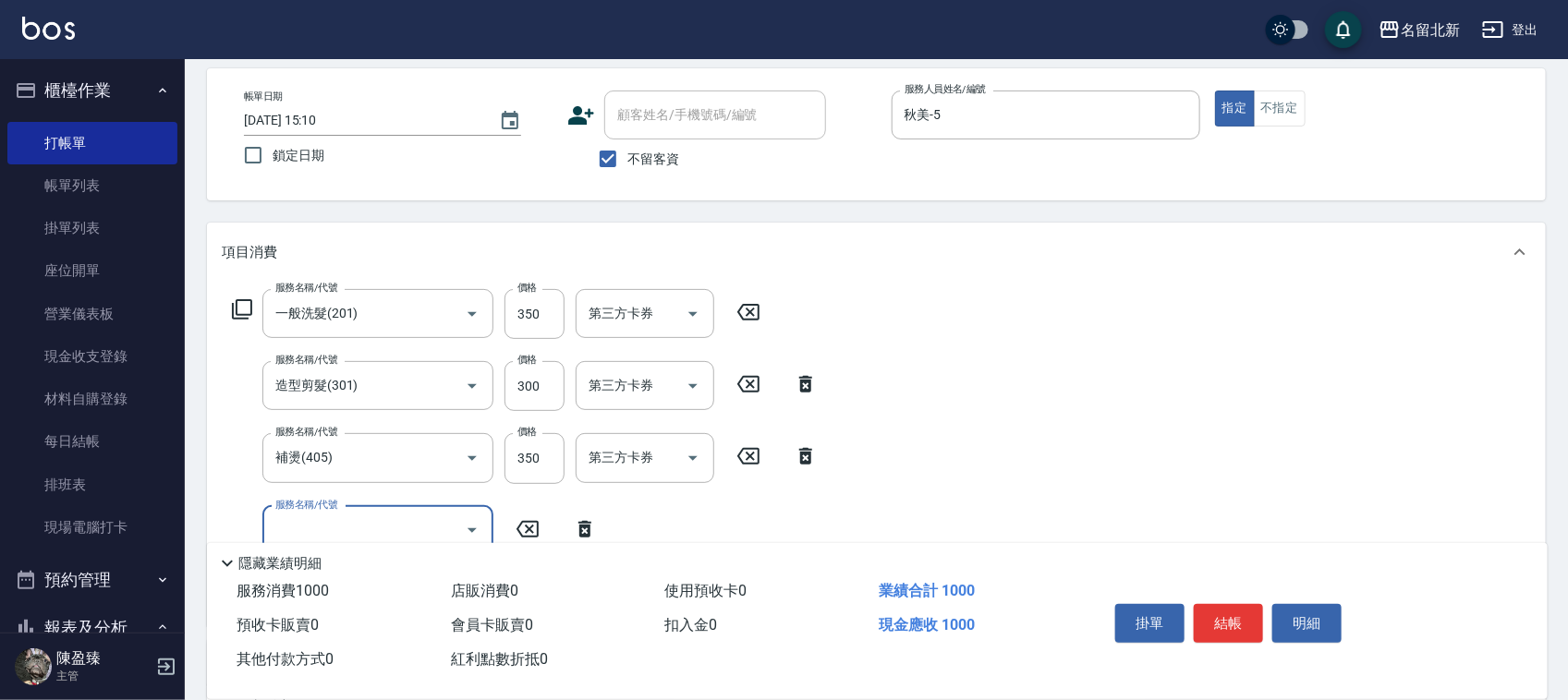
scroll to position [116, 0]
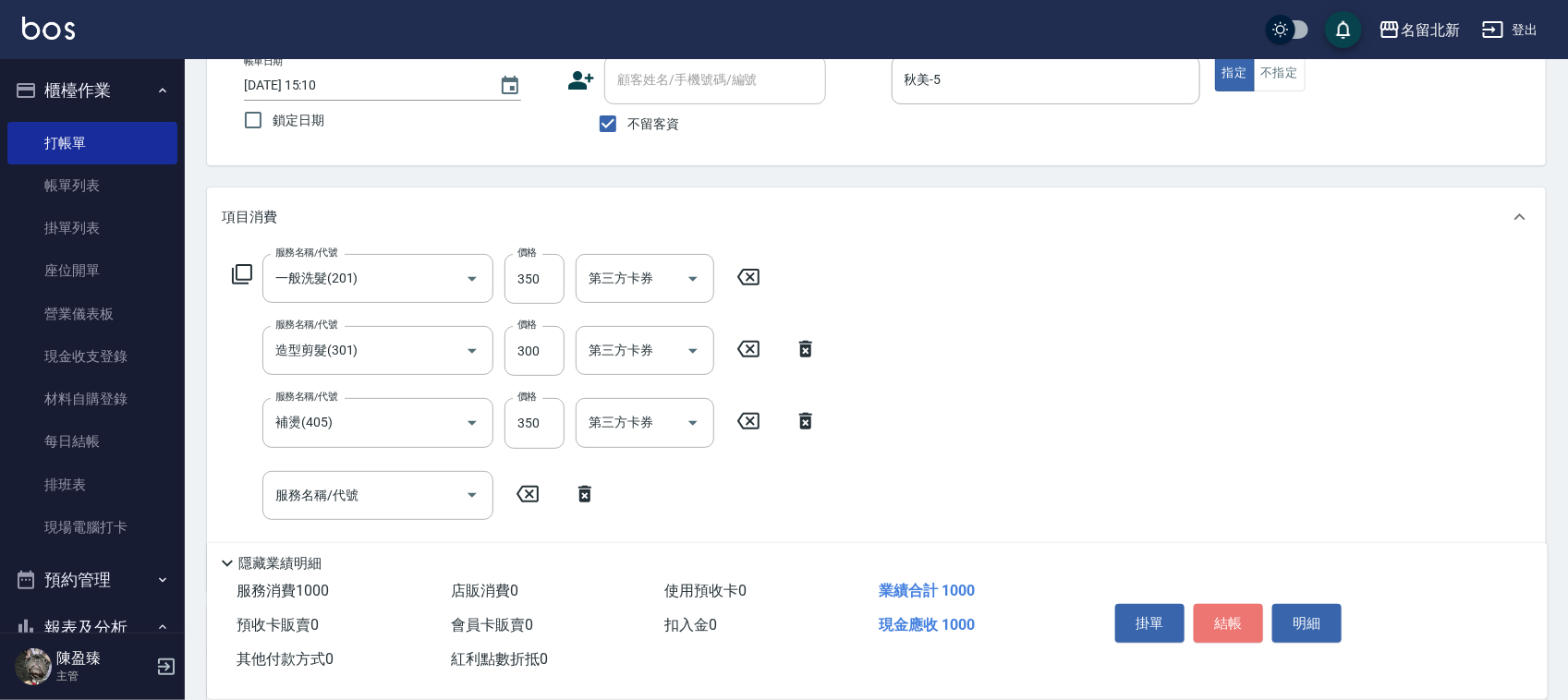
click at [1227, 617] on button "結帳" at bounding box center [1228, 623] width 69 height 39
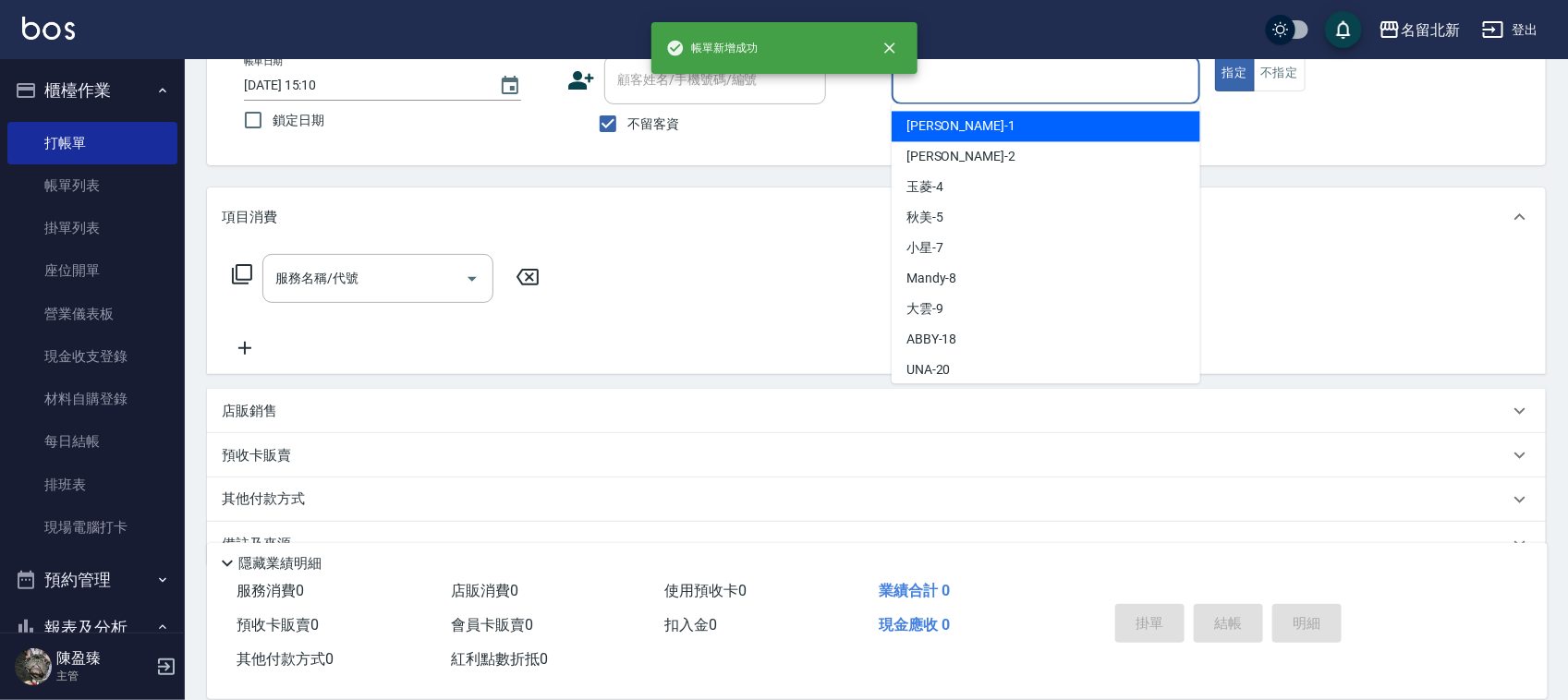
click at [941, 83] on input "服務人員姓名/編號" at bounding box center [1046, 80] width 292 height 32
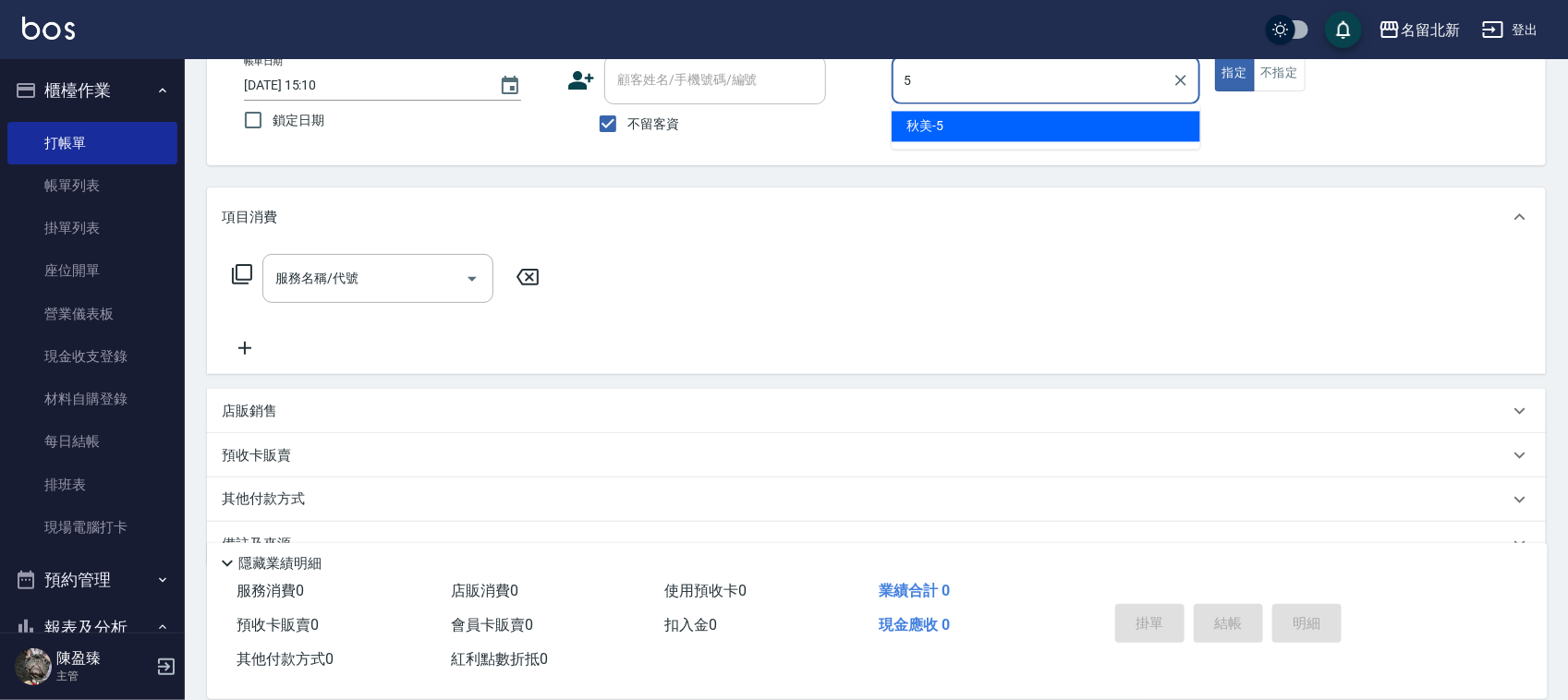
type input "秋美-5"
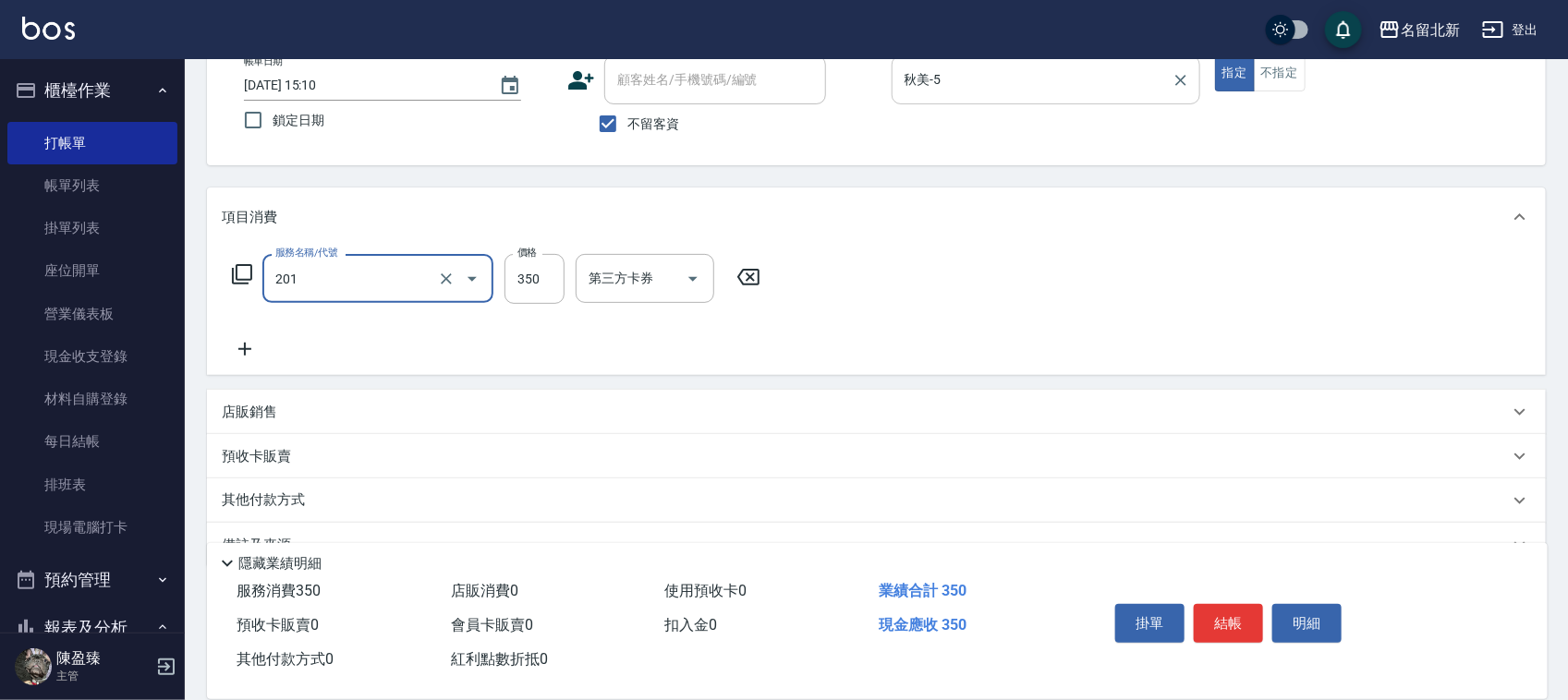
type input "一般洗髮(201)"
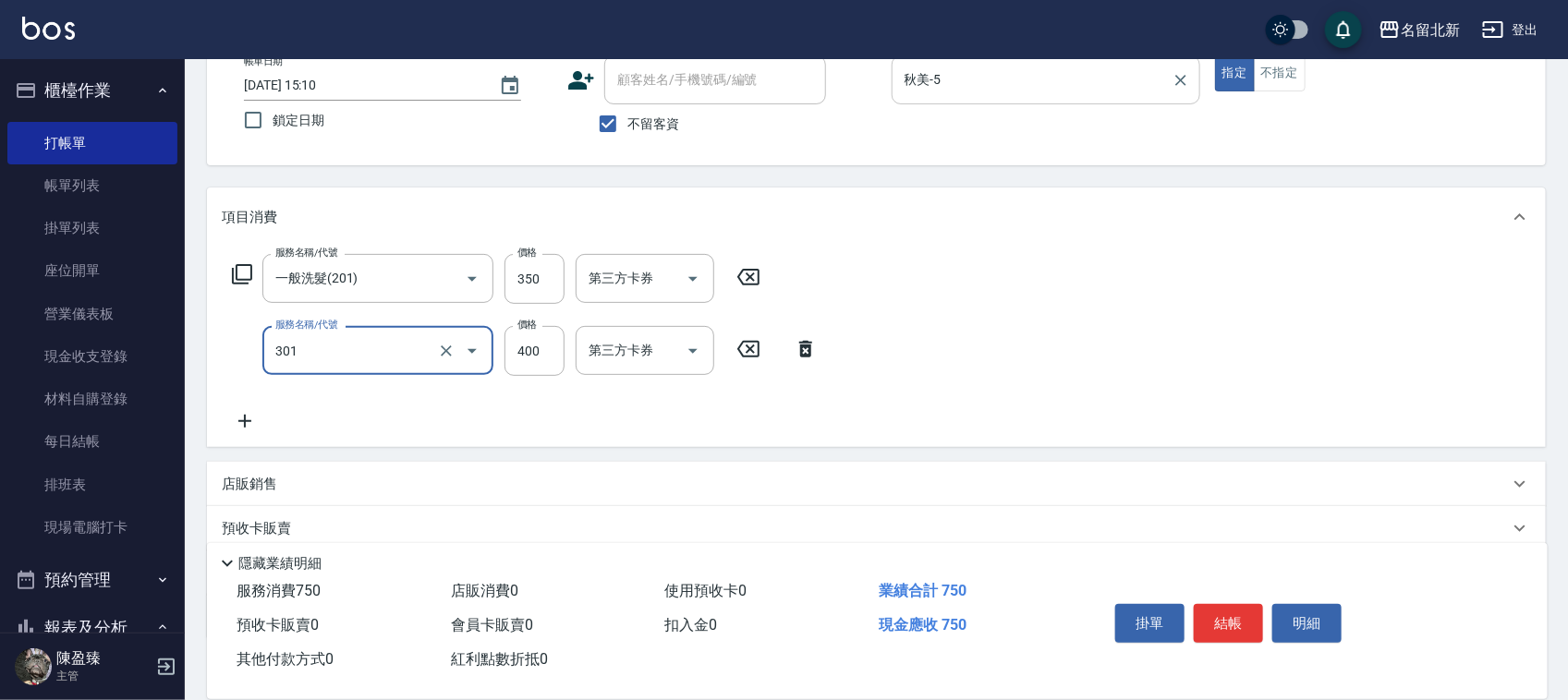
type input "造型剪髮(301)"
type input "350"
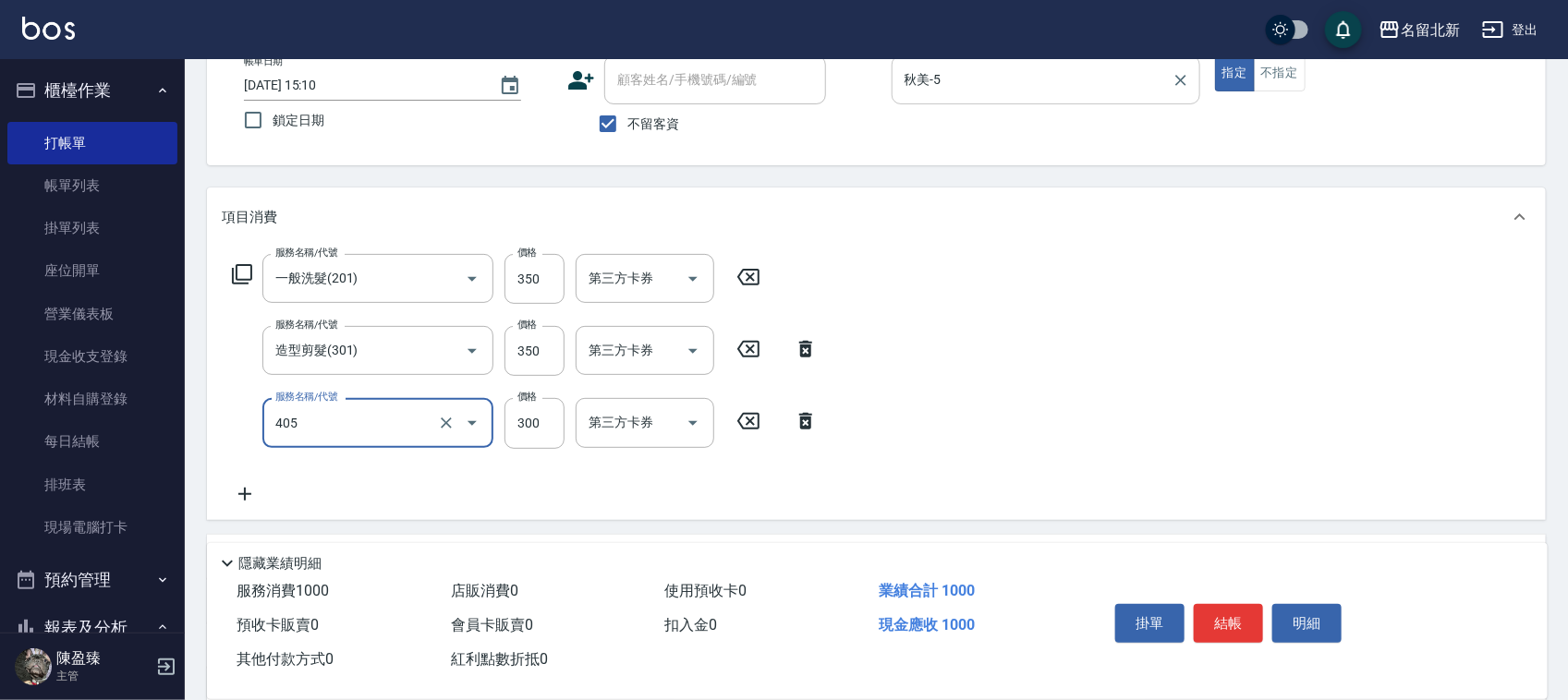
type input "補燙(405)"
type input "1000"
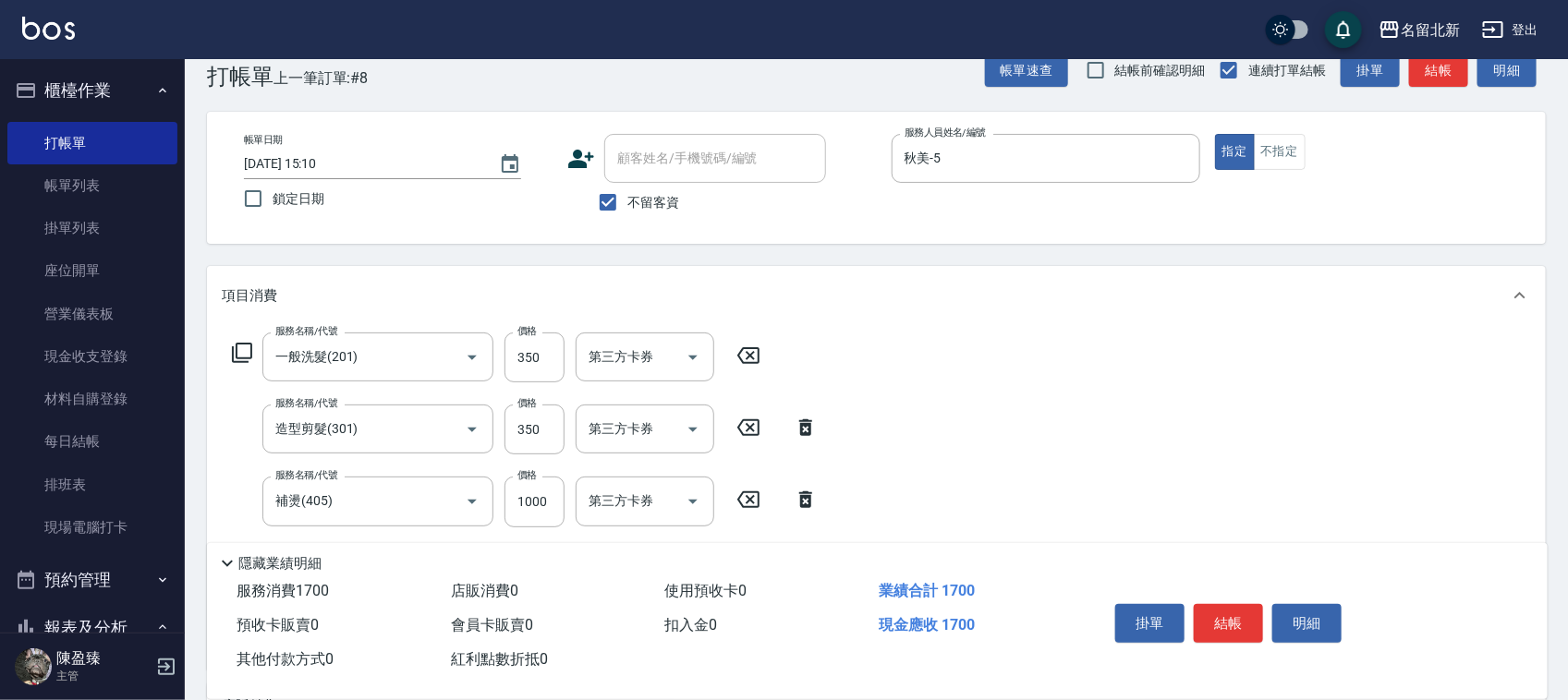
scroll to position [0, 0]
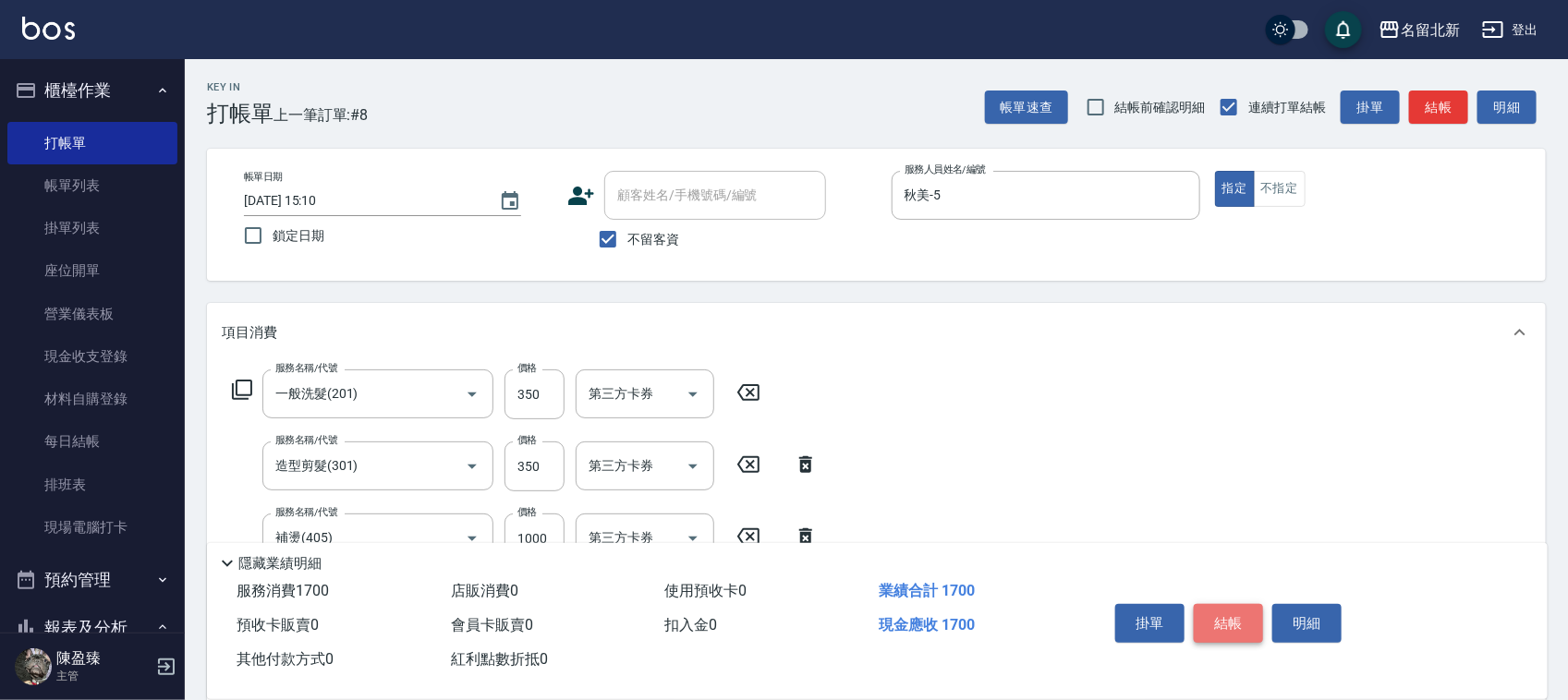
click at [1235, 619] on button "結帳" at bounding box center [1228, 623] width 69 height 39
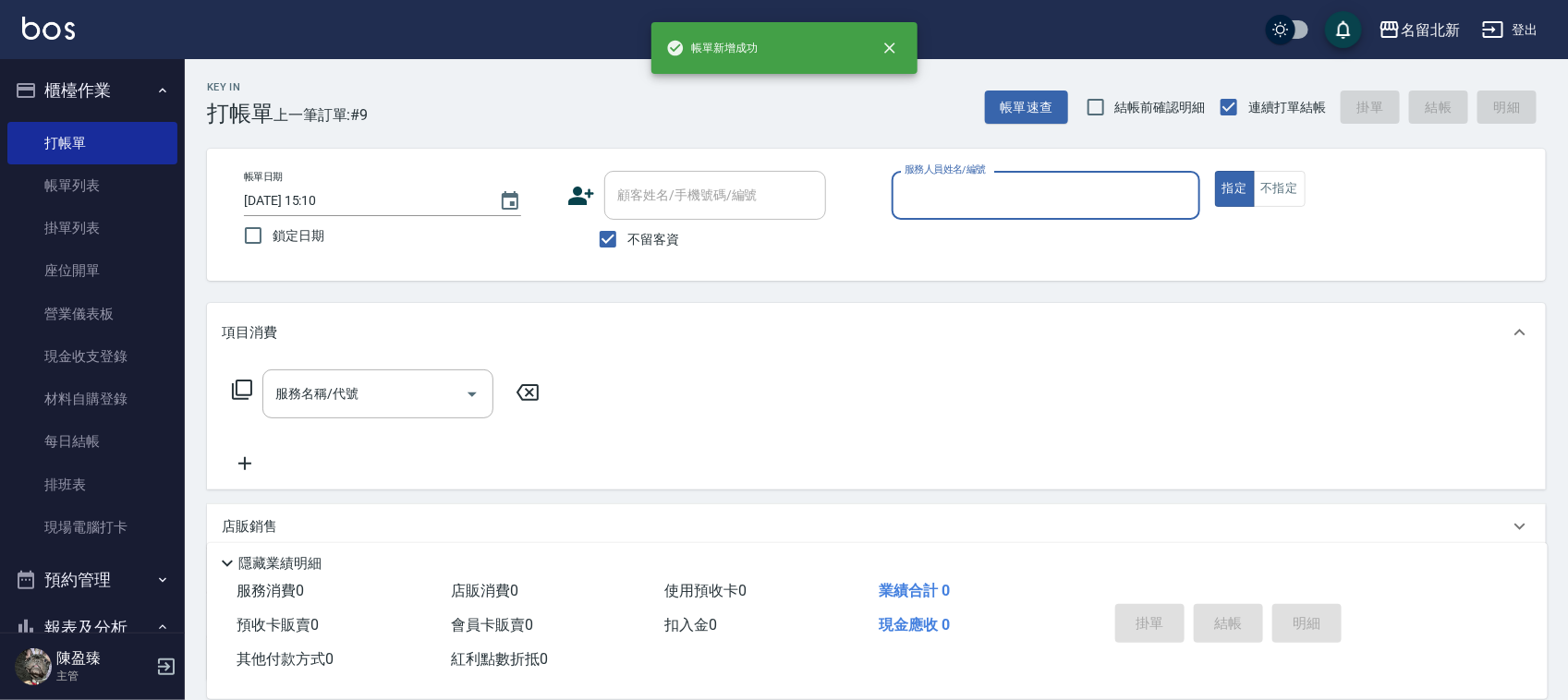
click at [1044, 214] on div "服務人員姓名/編號" at bounding box center [1046, 195] width 309 height 49
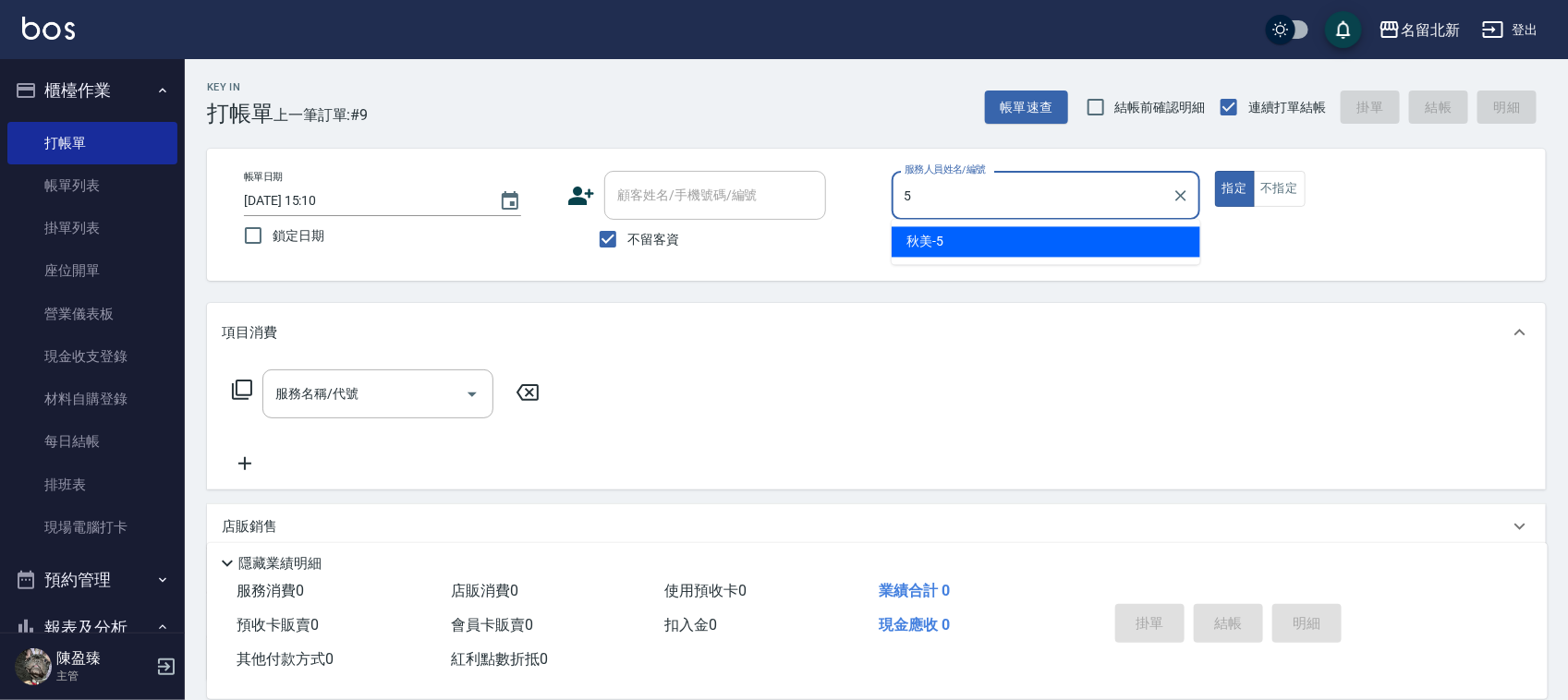
type input "秋美-5"
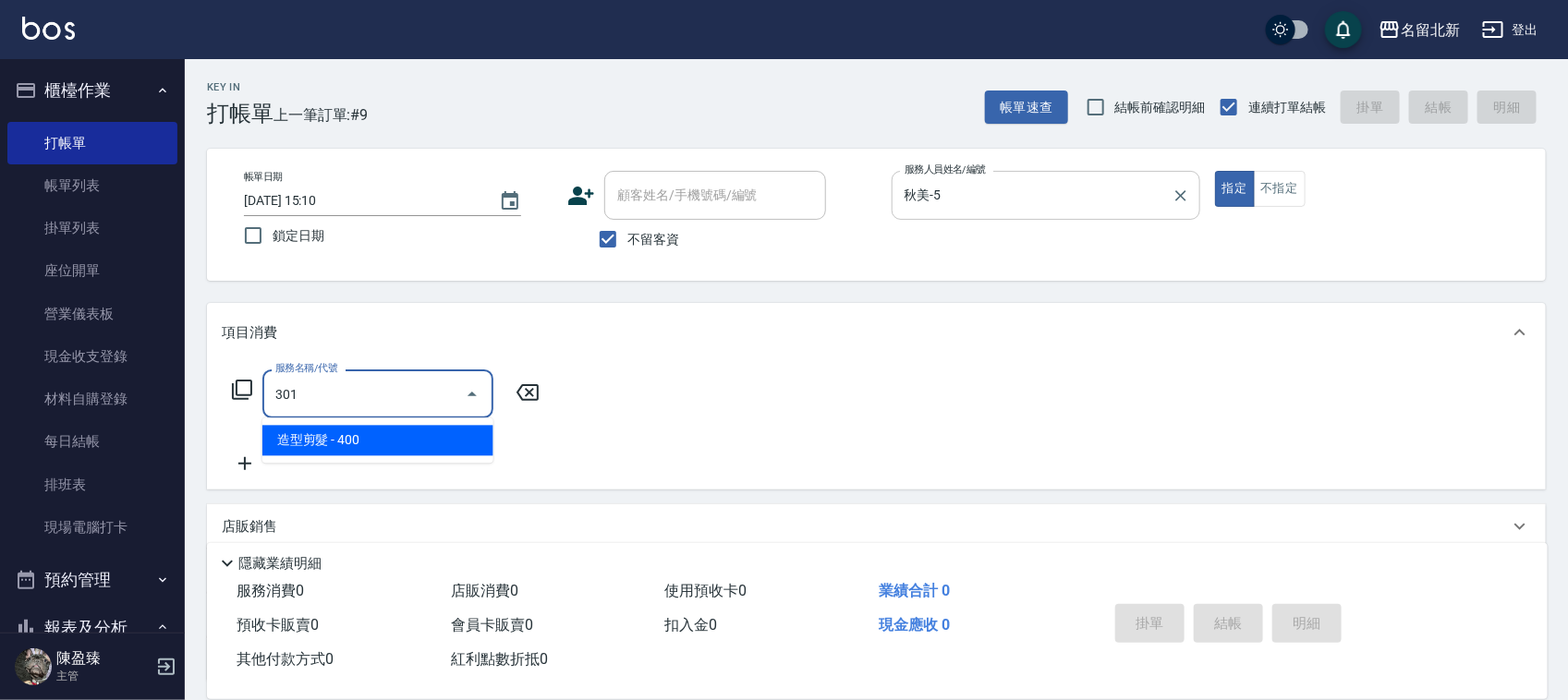
type input "造型剪髮(301)"
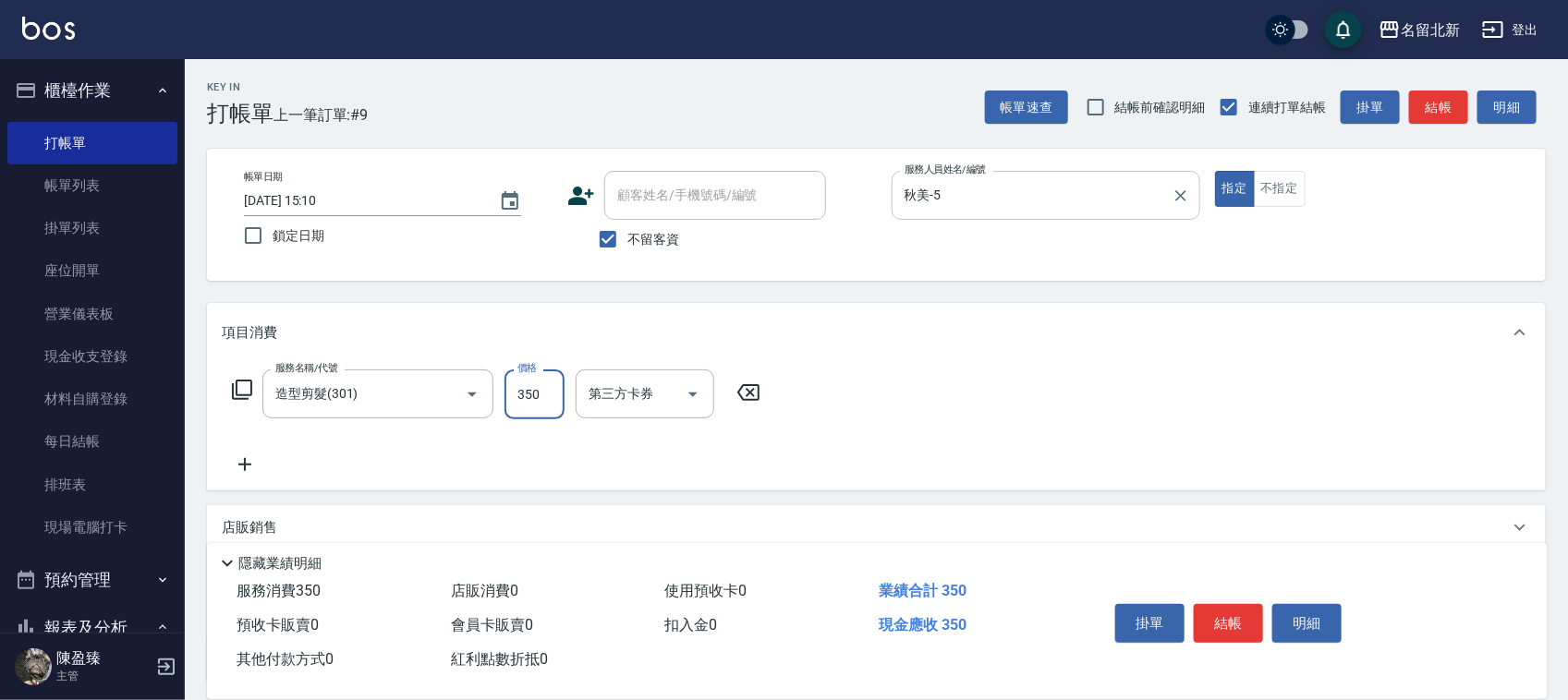
type input "350"
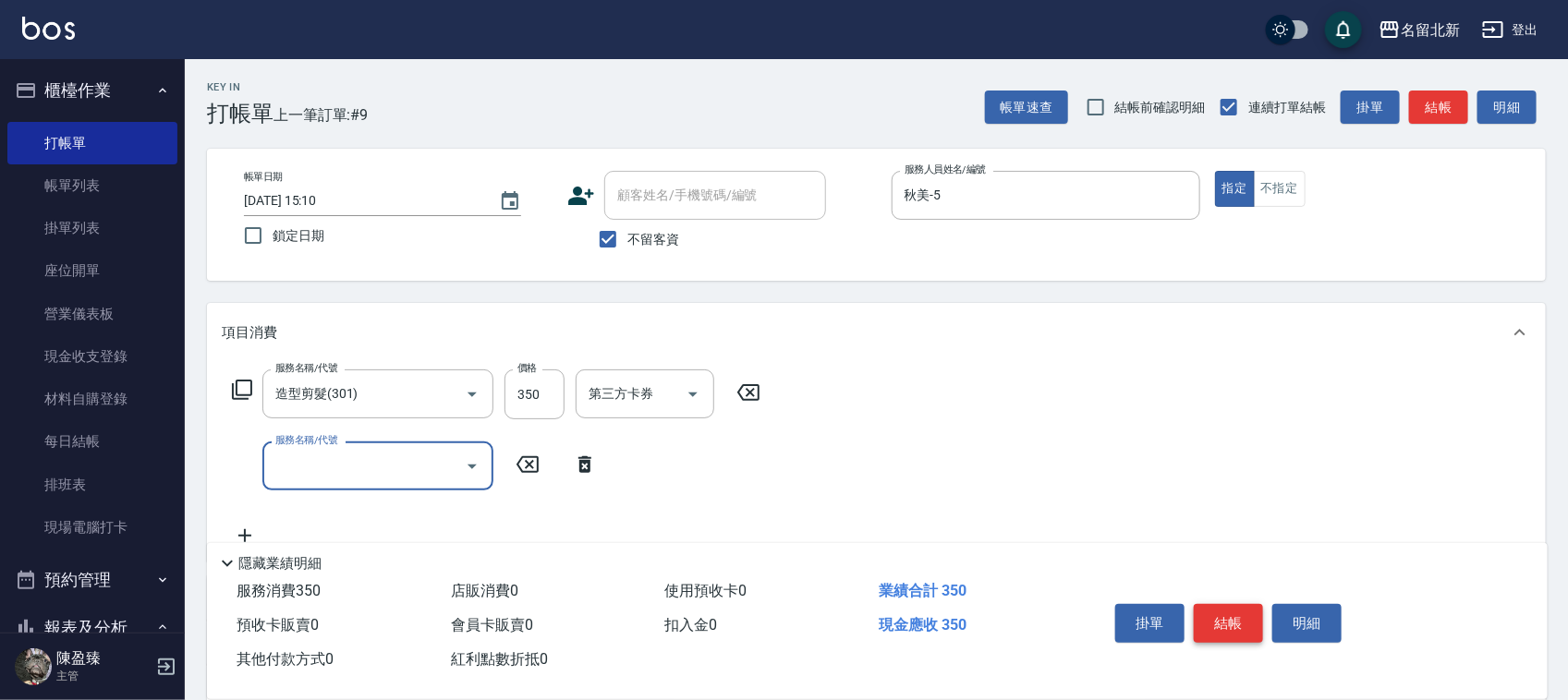
click at [1224, 626] on button "結帳" at bounding box center [1228, 623] width 69 height 39
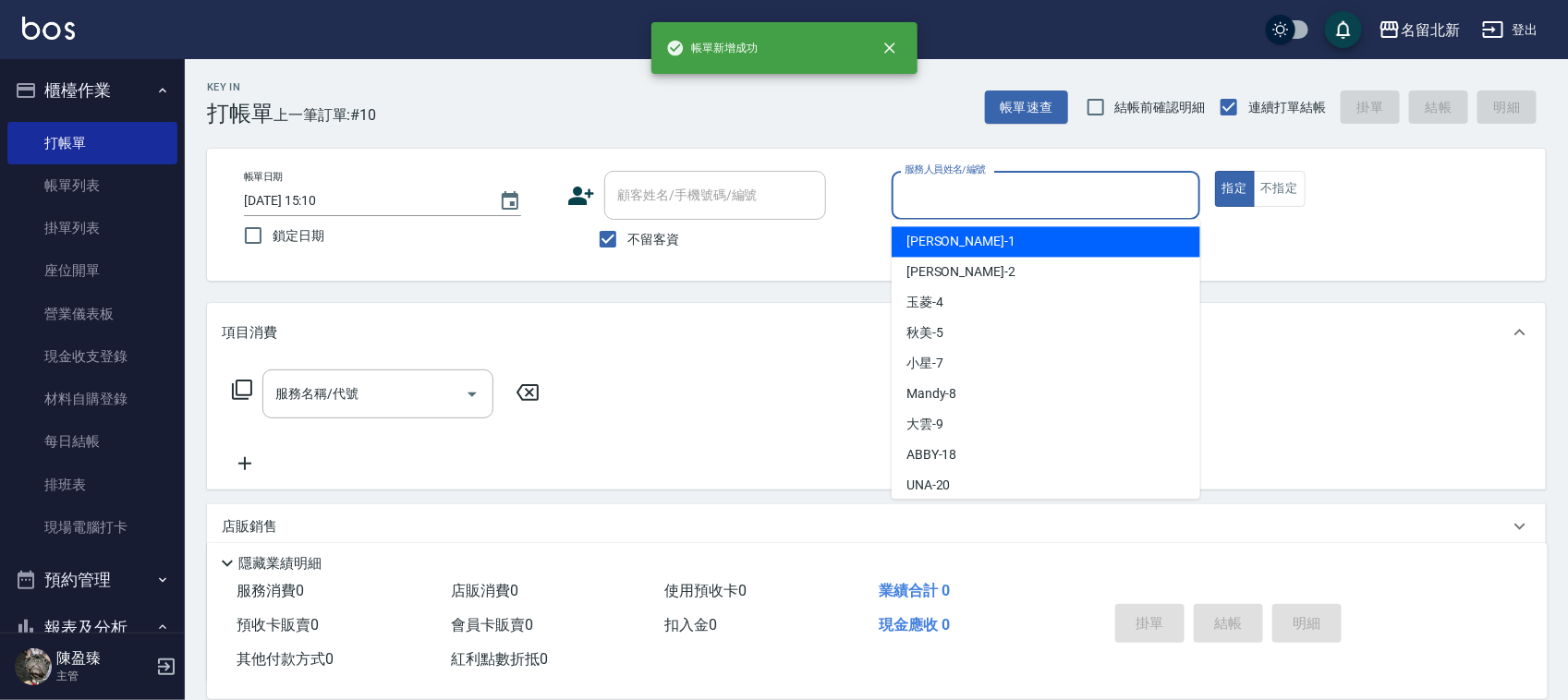
drag, startPoint x: 999, startPoint y: 197, endPoint x: 985, endPoint y: 205, distance: 16.1
click at [996, 199] on input "服務人員姓名/編號" at bounding box center [1046, 195] width 292 height 32
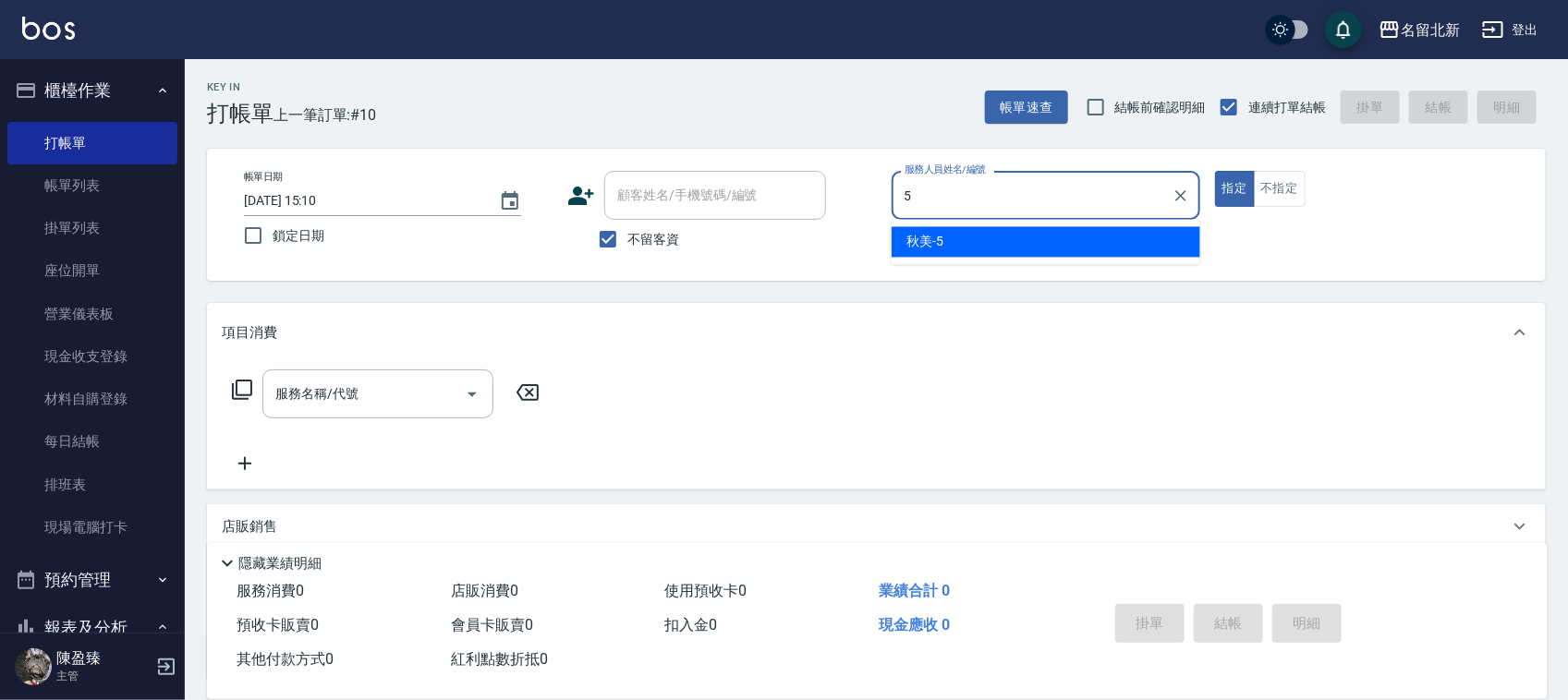
type input "秋美-5"
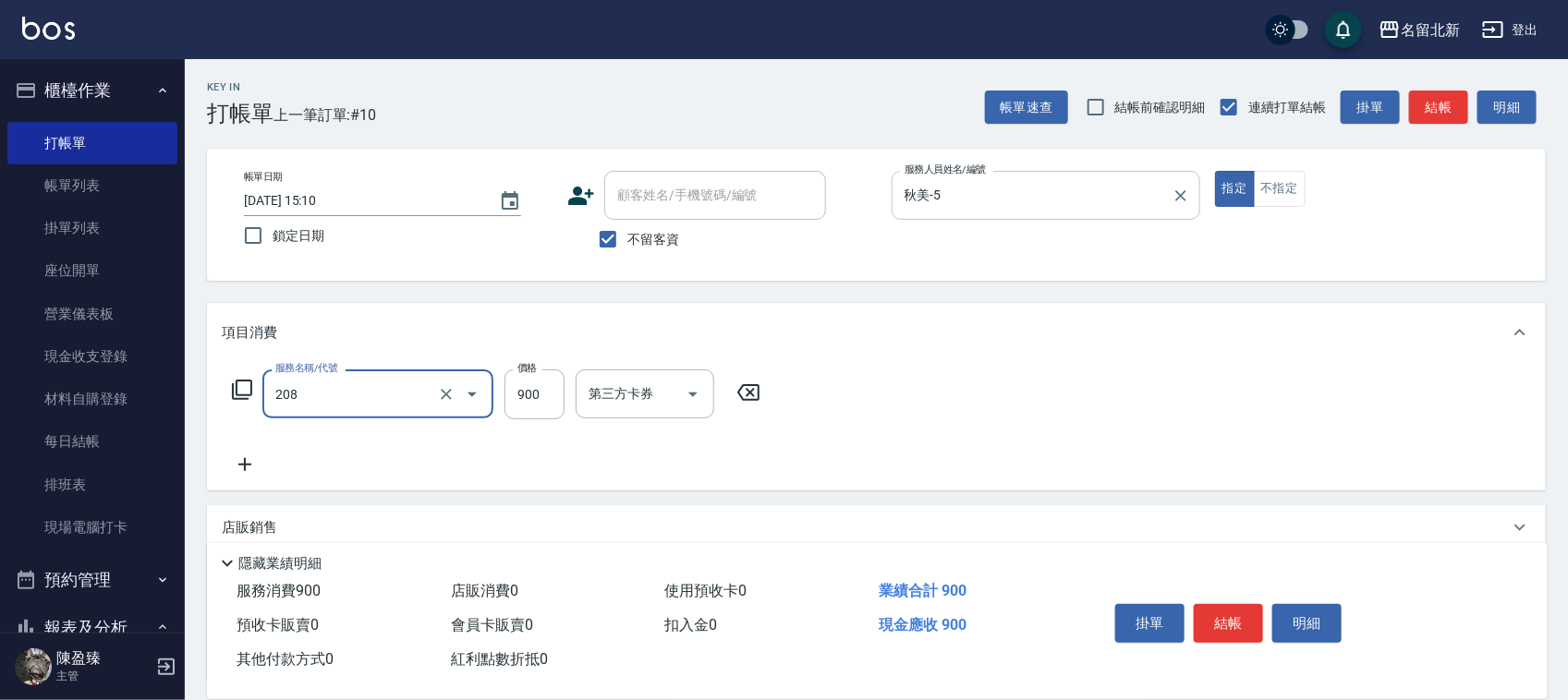
type input "精油肩頸洗髮(208)"
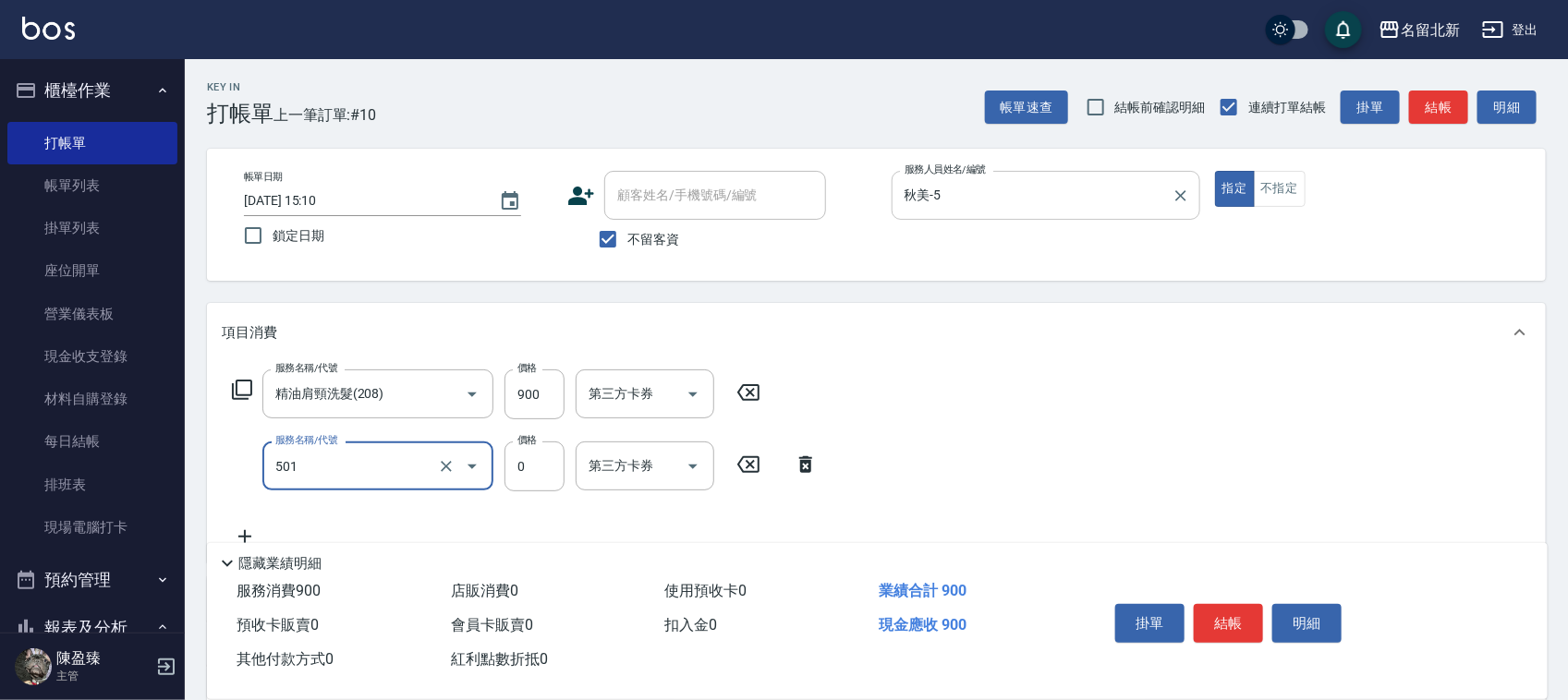
type input "染髮(501)"
type input "700"
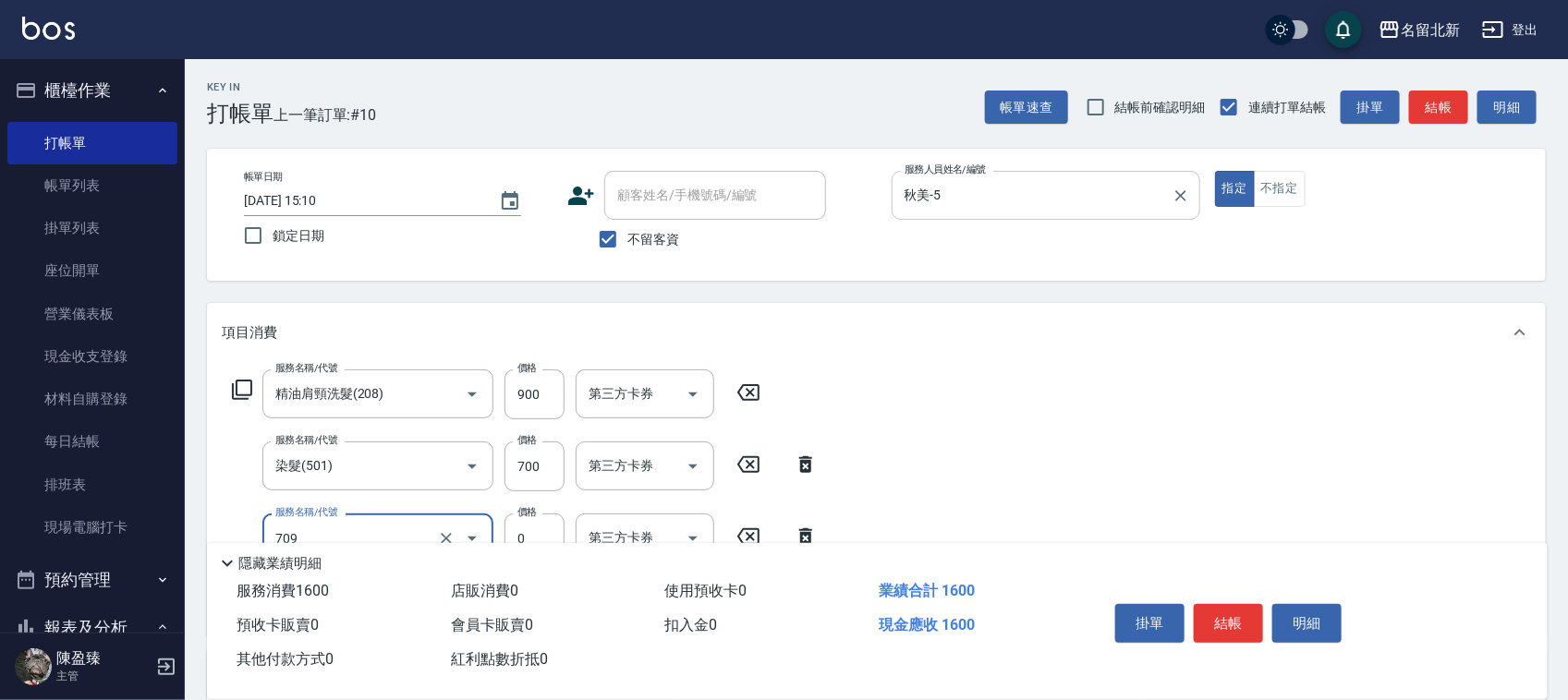
type input "互助90(709)"
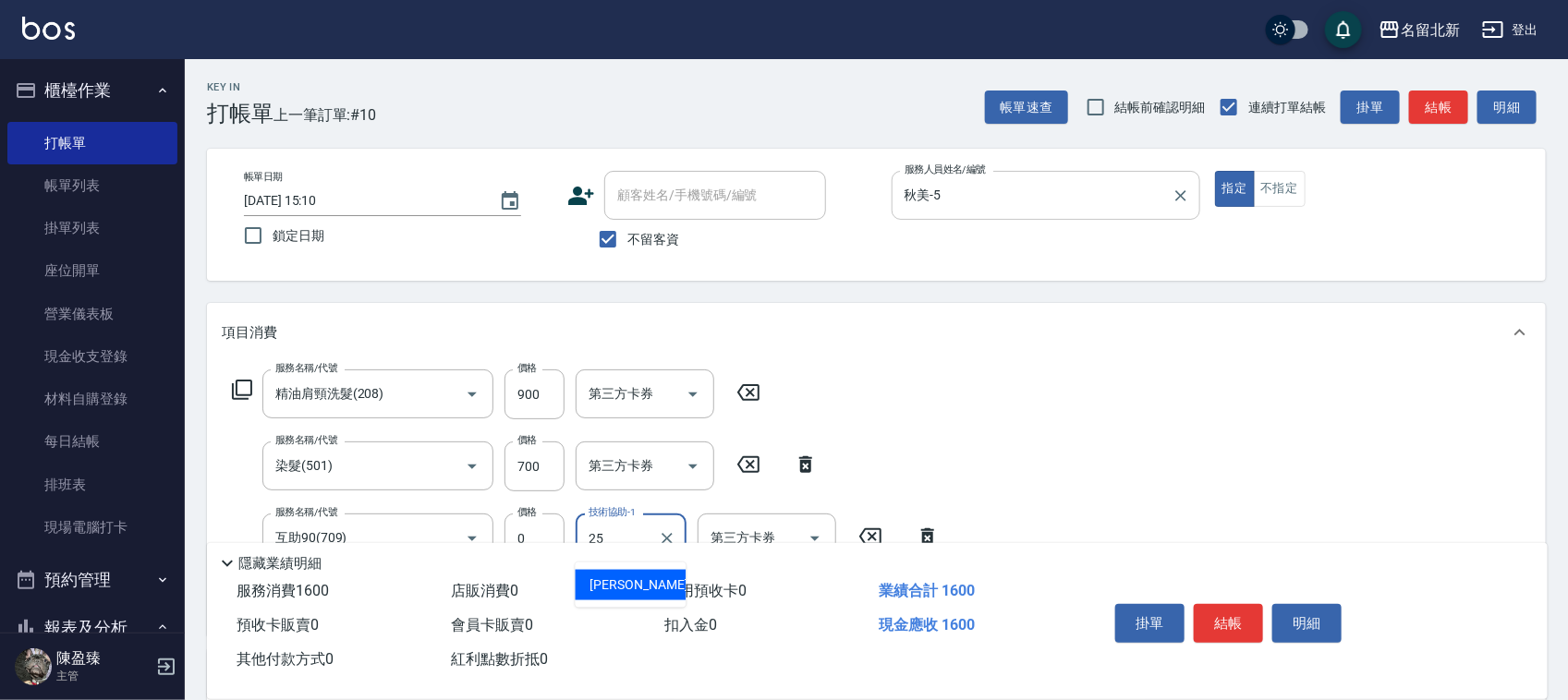
type input "禎禎-25"
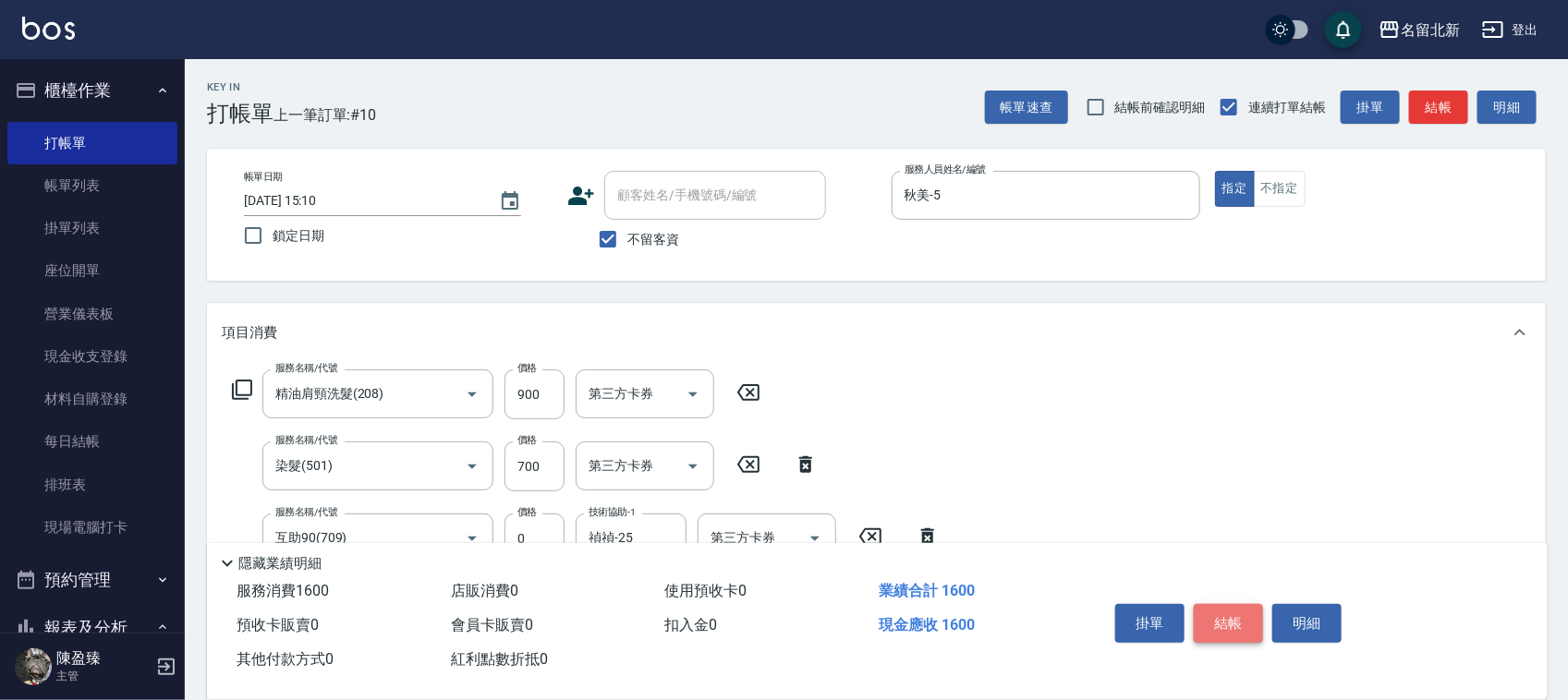
click at [1244, 612] on button "結帳" at bounding box center [1228, 623] width 69 height 39
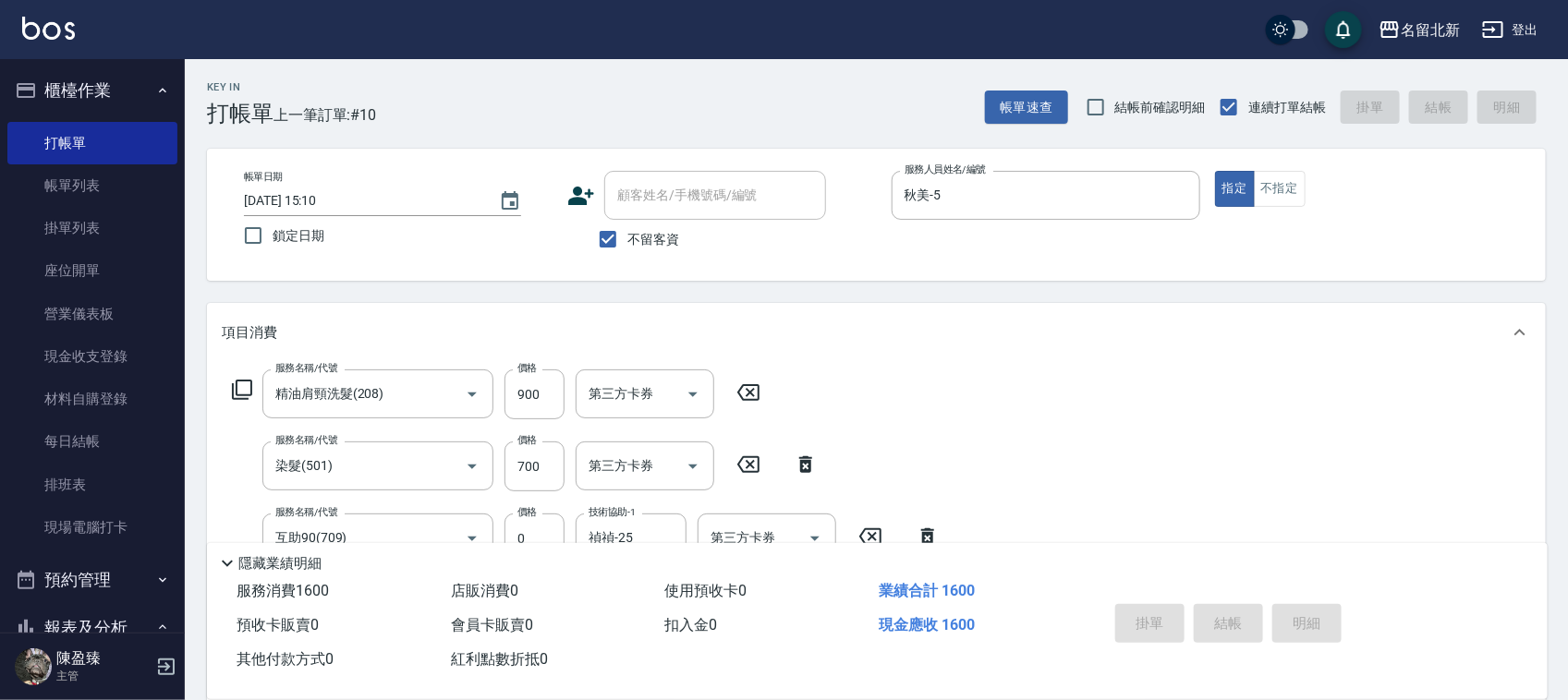
type input "[DATE] 15:11"
